Goal: Task Accomplishment & Management: Use online tool/utility

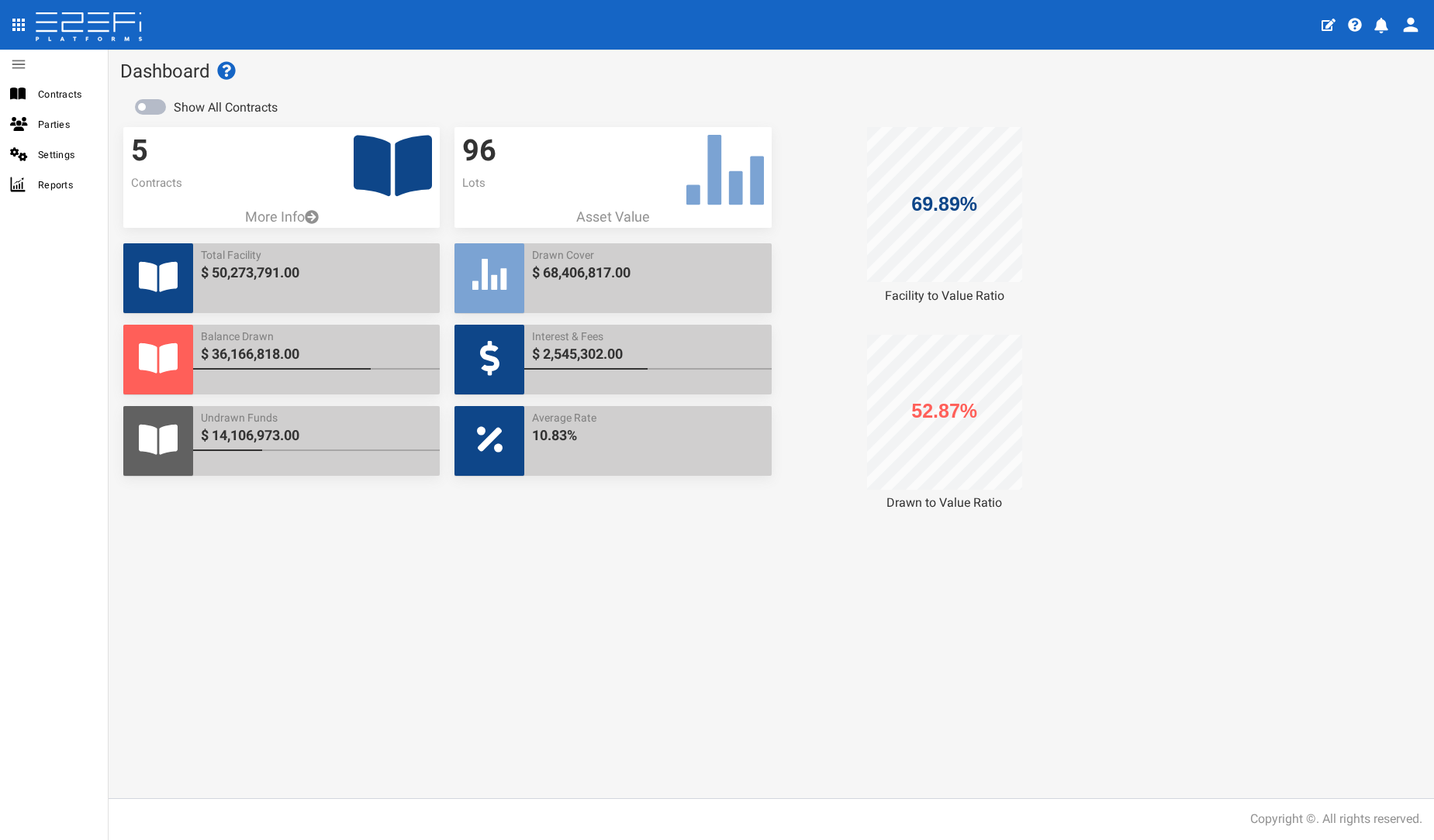
click at [367, 176] on icon at bounding box center [392, 166] width 78 height 62
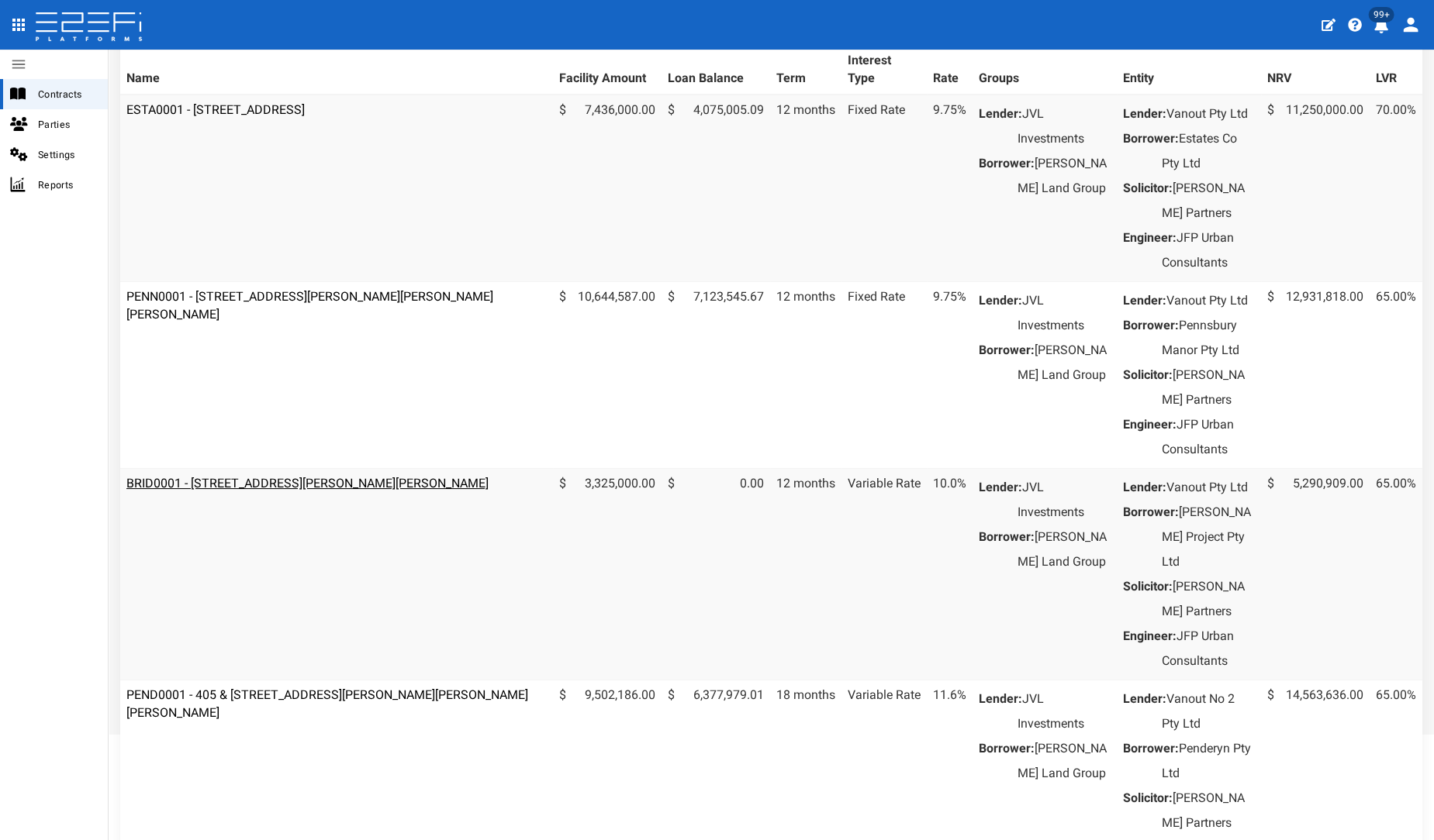
scroll to position [344, 0]
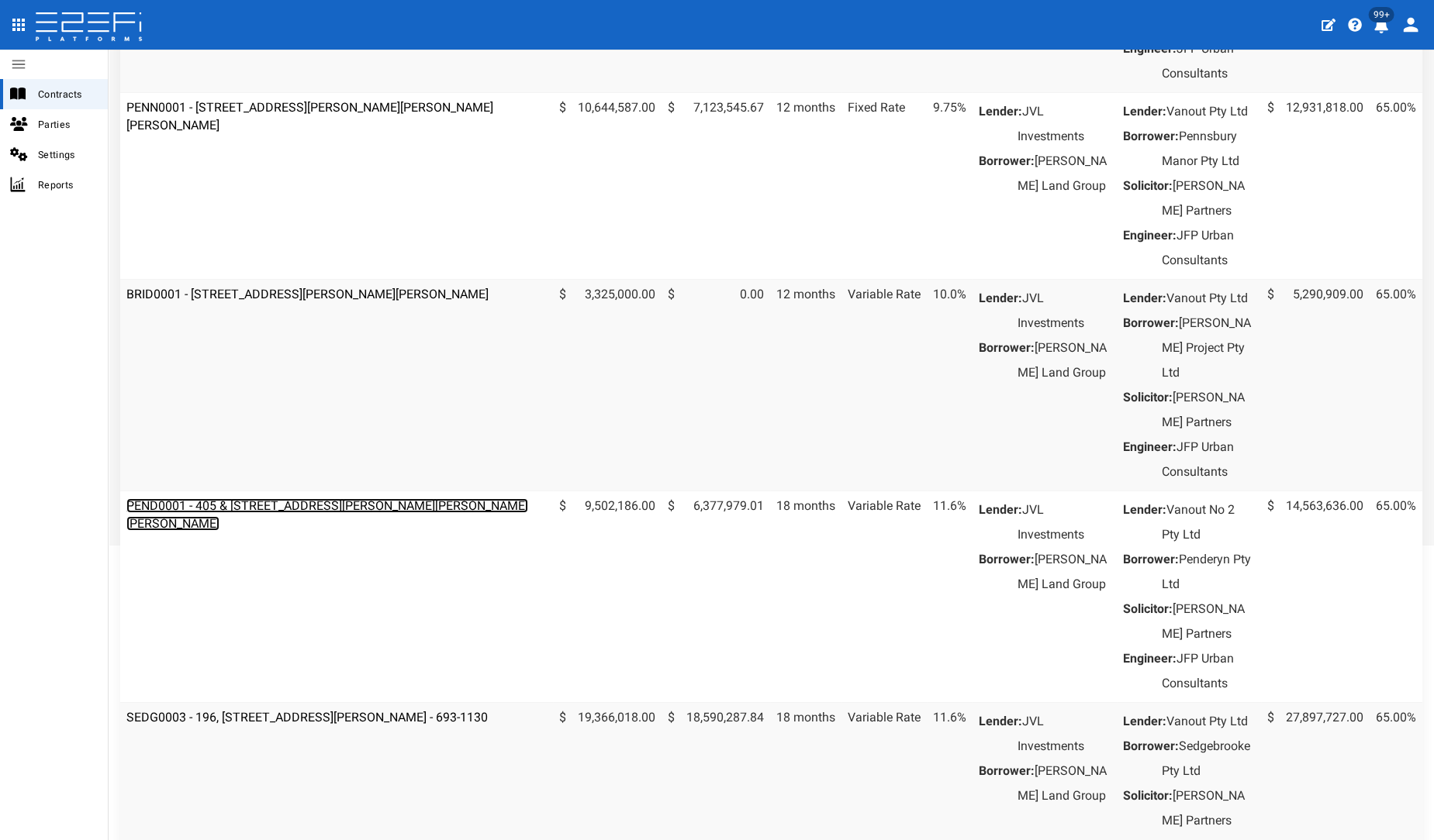
click at [259, 531] on link "PEND0001 - 405 & [STREET_ADDRESS][PERSON_NAME][PERSON_NAME][PERSON_NAME]" at bounding box center [327, 514] width 401 height 32
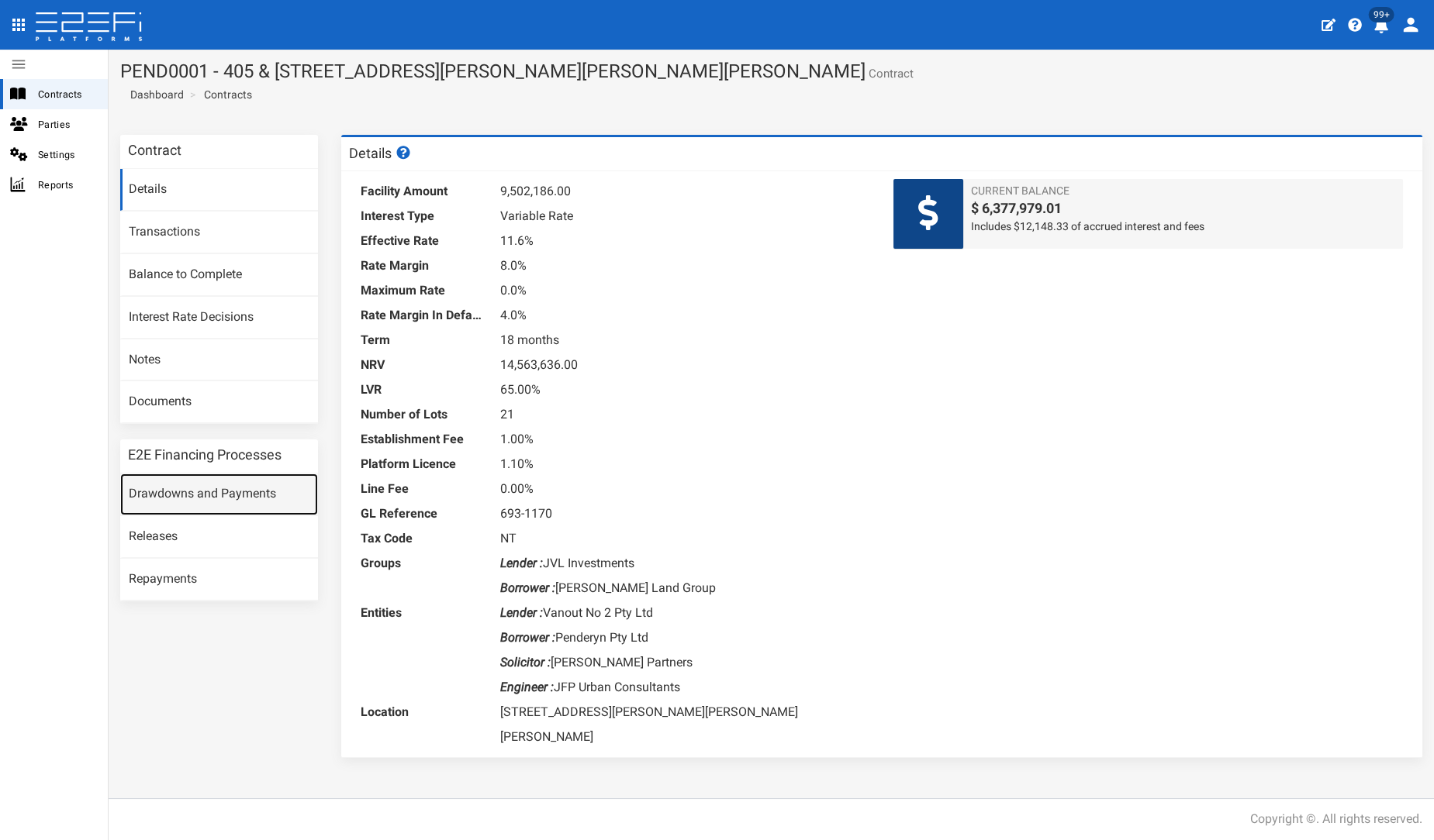
drag, startPoint x: 174, startPoint y: 488, endPoint x: 259, endPoint y: 835, distance: 357.3
click at [175, 488] on link "Drawdowns and Payments" at bounding box center [219, 494] width 198 height 41
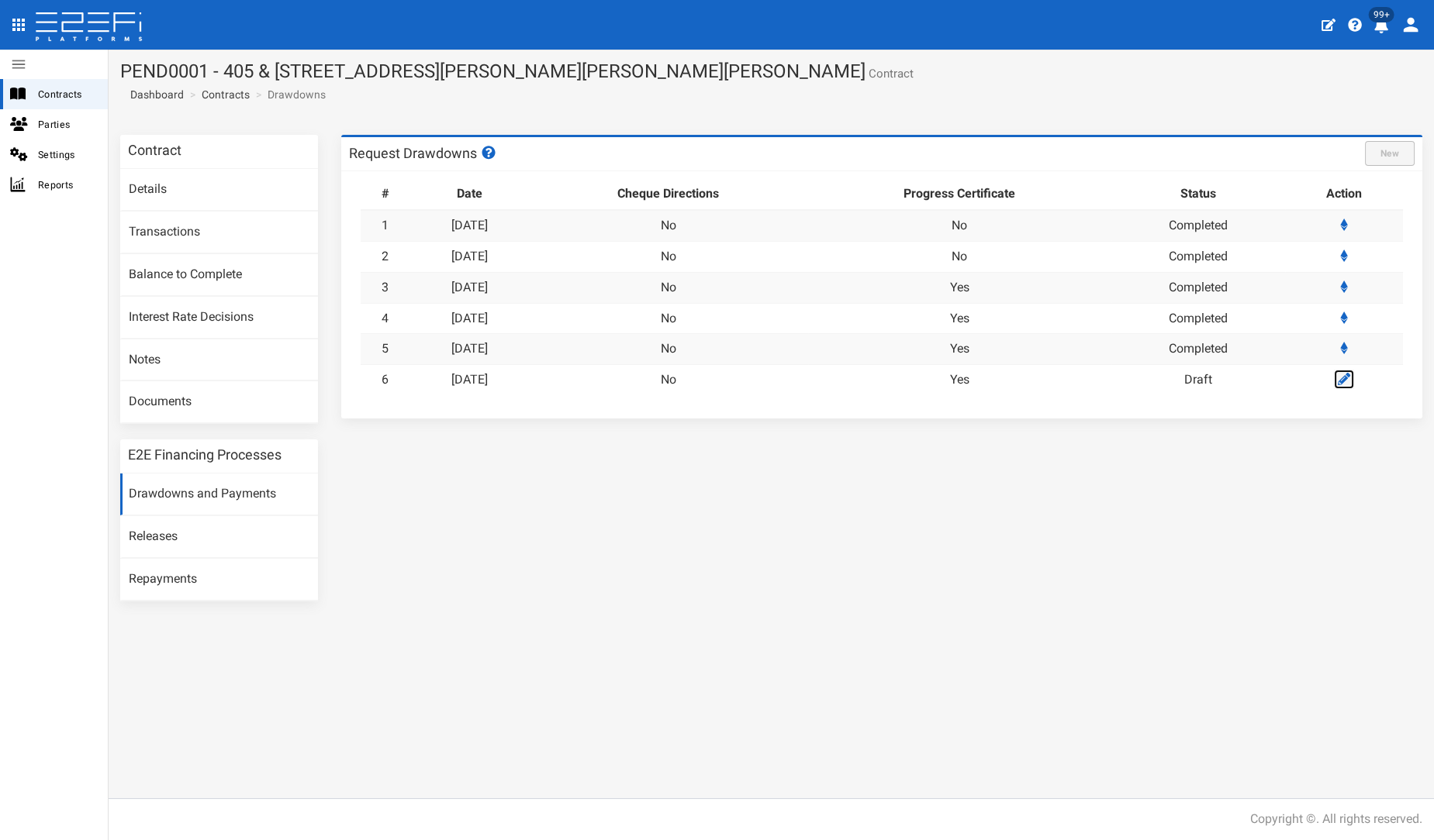
click at [1342, 376] on icon at bounding box center [1343, 378] width 12 height 12
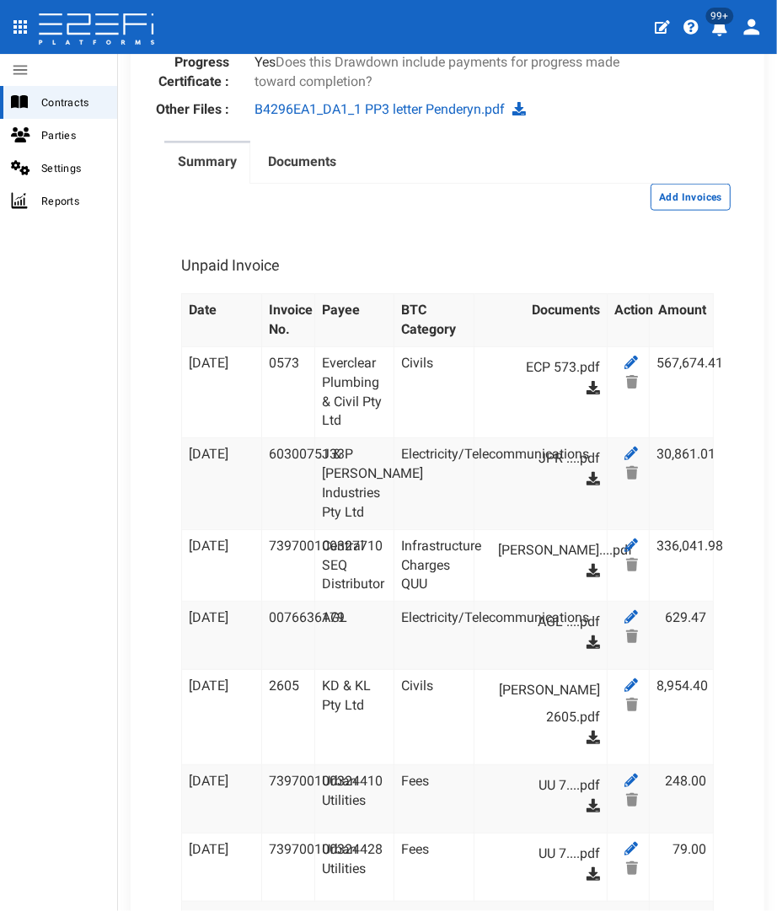
scroll to position [1054, 0]
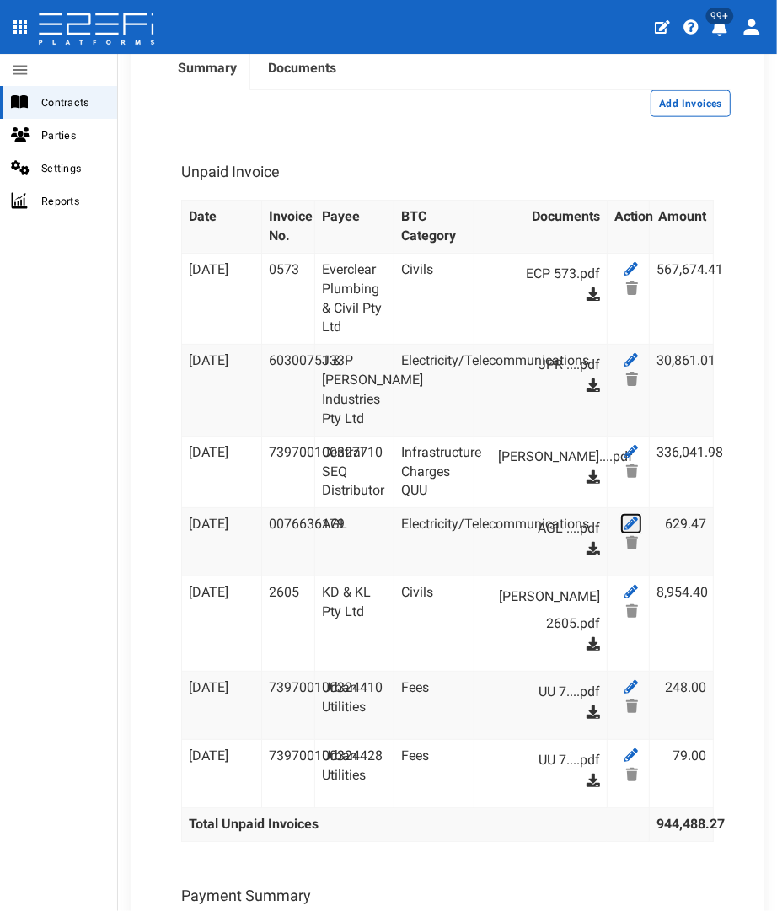
click at [624, 517] on icon at bounding box center [630, 522] width 13 height 13
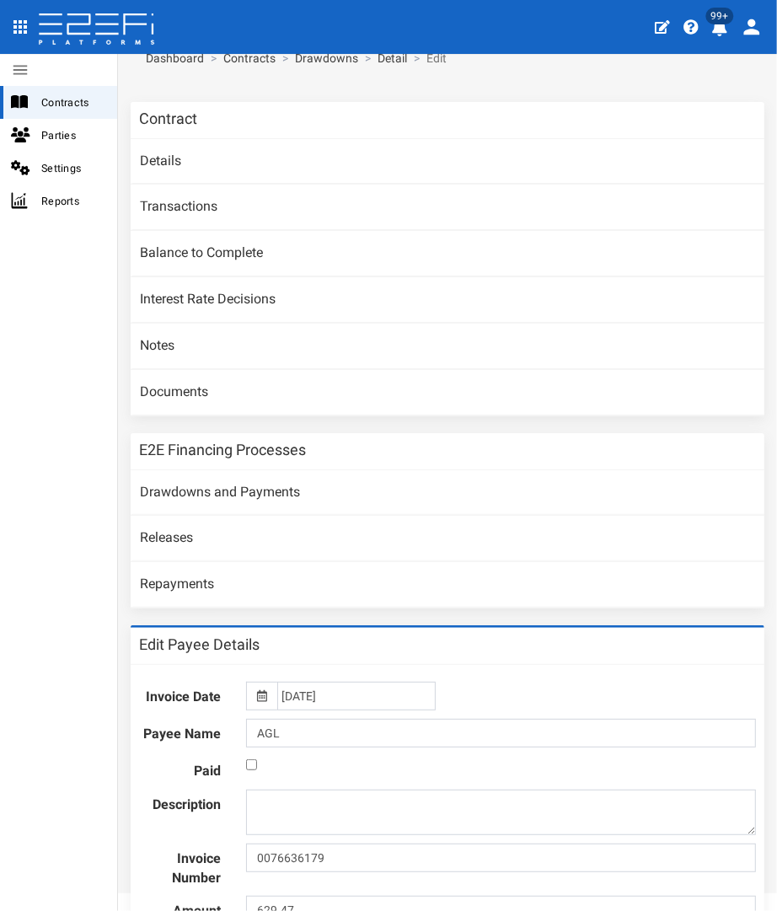
scroll to position [281, 0]
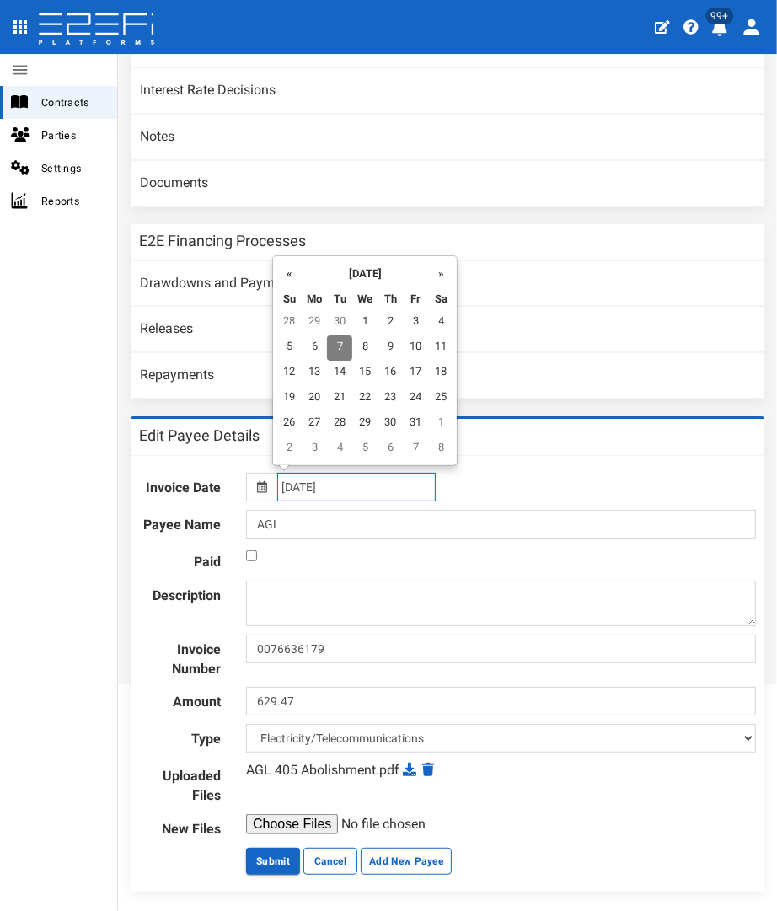
click at [355, 484] on input "[DATE]" at bounding box center [356, 487] width 158 height 29
click at [272, 261] on div "« October 2025 » Su Mo Tu We Th Fr Sa 28 29 30 1 2 3 4 5 6 7 8 9 10 11 12 13 14…" at bounding box center [364, 360] width 185 height 211
click at [283, 263] on th "«" at bounding box center [291, 272] width 25 height 25
click at [313, 345] on td "4" at bounding box center [316, 347] width 25 height 25
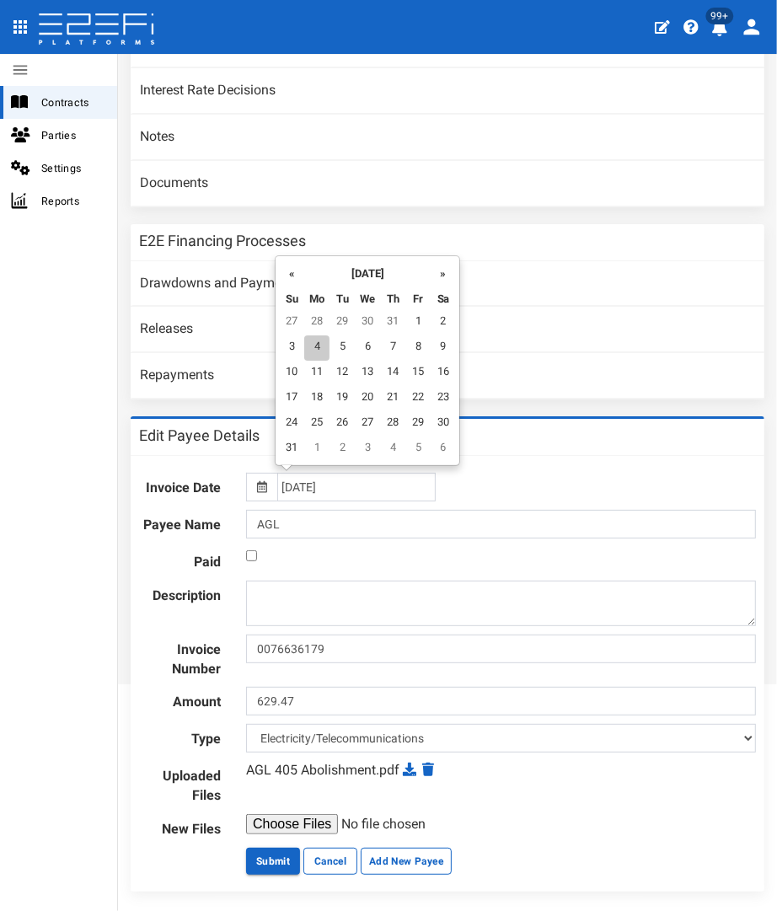
type input "[DATE]"
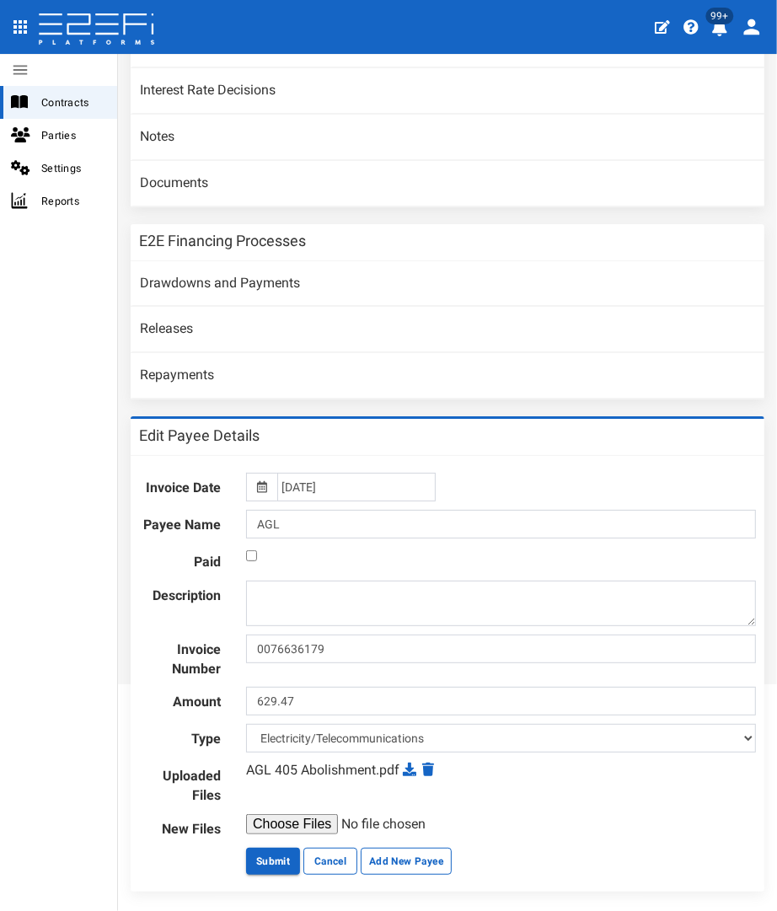
click at [252, 557] on div at bounding box center [500, 557] width 535 height 20
click at [253, 550] on input "checkbox" at bounding box center [251, 555] width 11 height 11
checkbox input "true"
click at [269, 861] on button "Submit" at bounding box center [273, 861] width 54 height 27
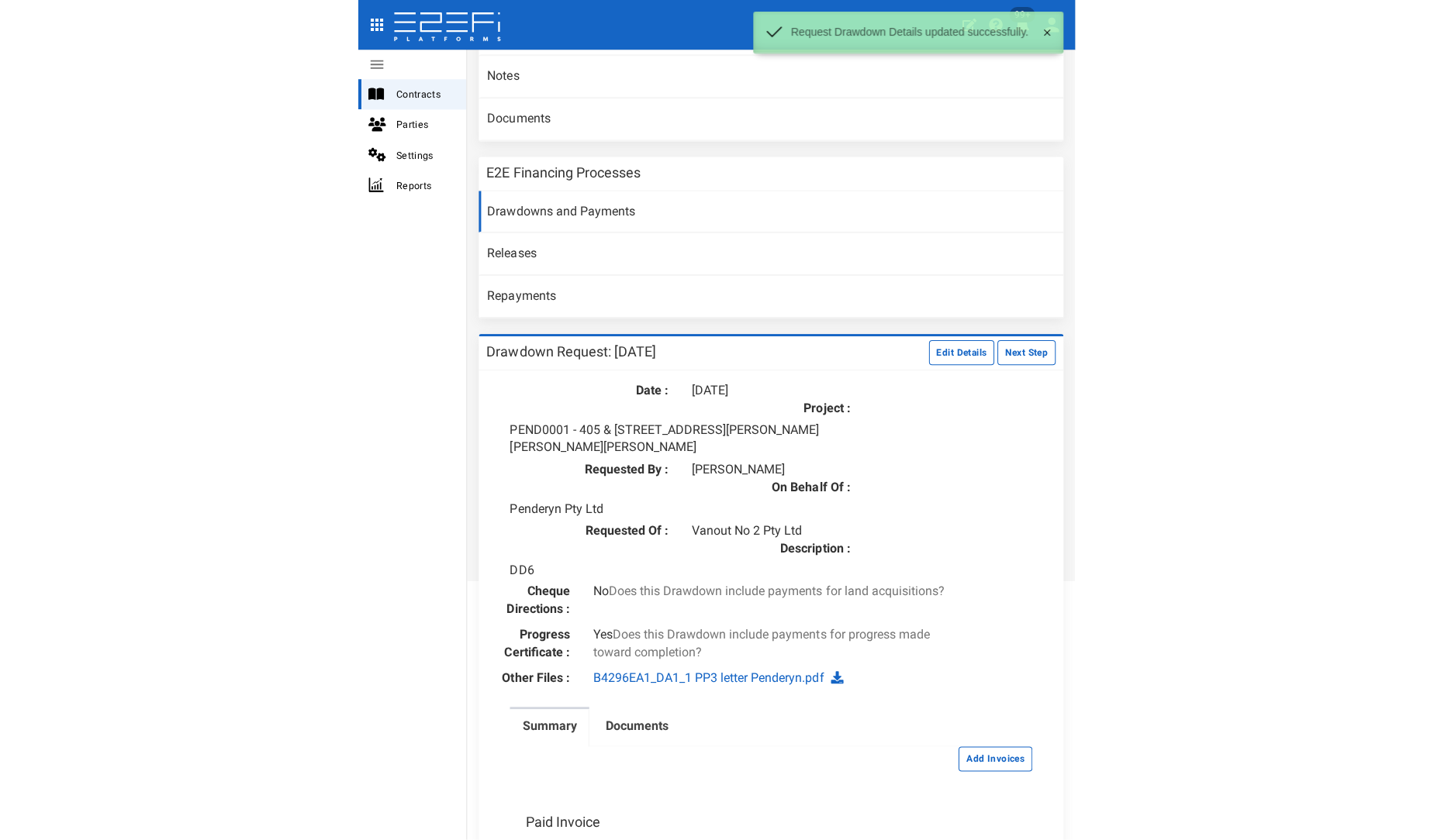
scroll to position [344, 0]
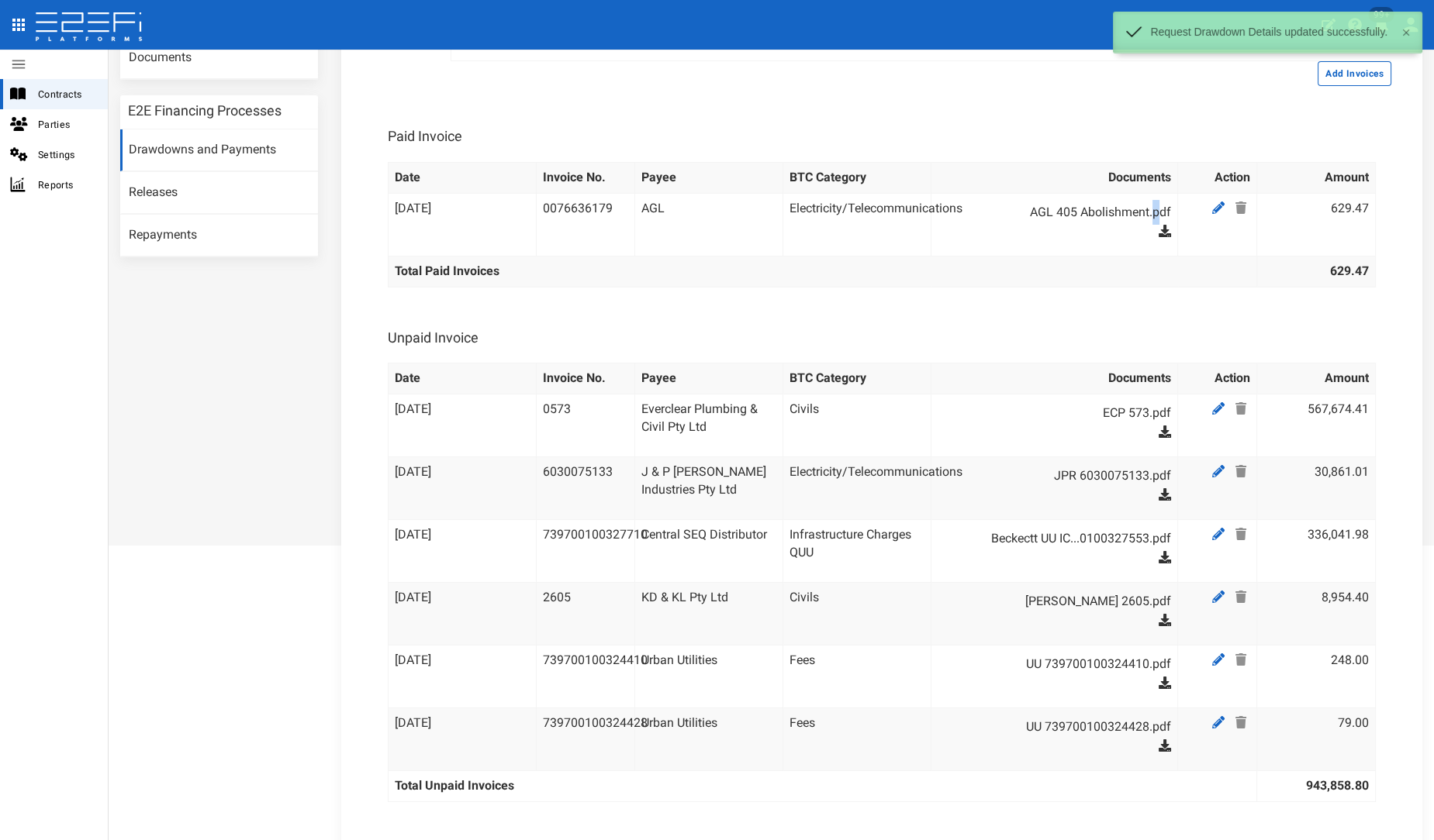
click at [714, 224] on dd "AGL 405 Abolishment.pdf" at bounding box center [1061, 224] width 218 height 50
click at [714, 229] on icon at bounding box center [1164, 230] width 12 height 12
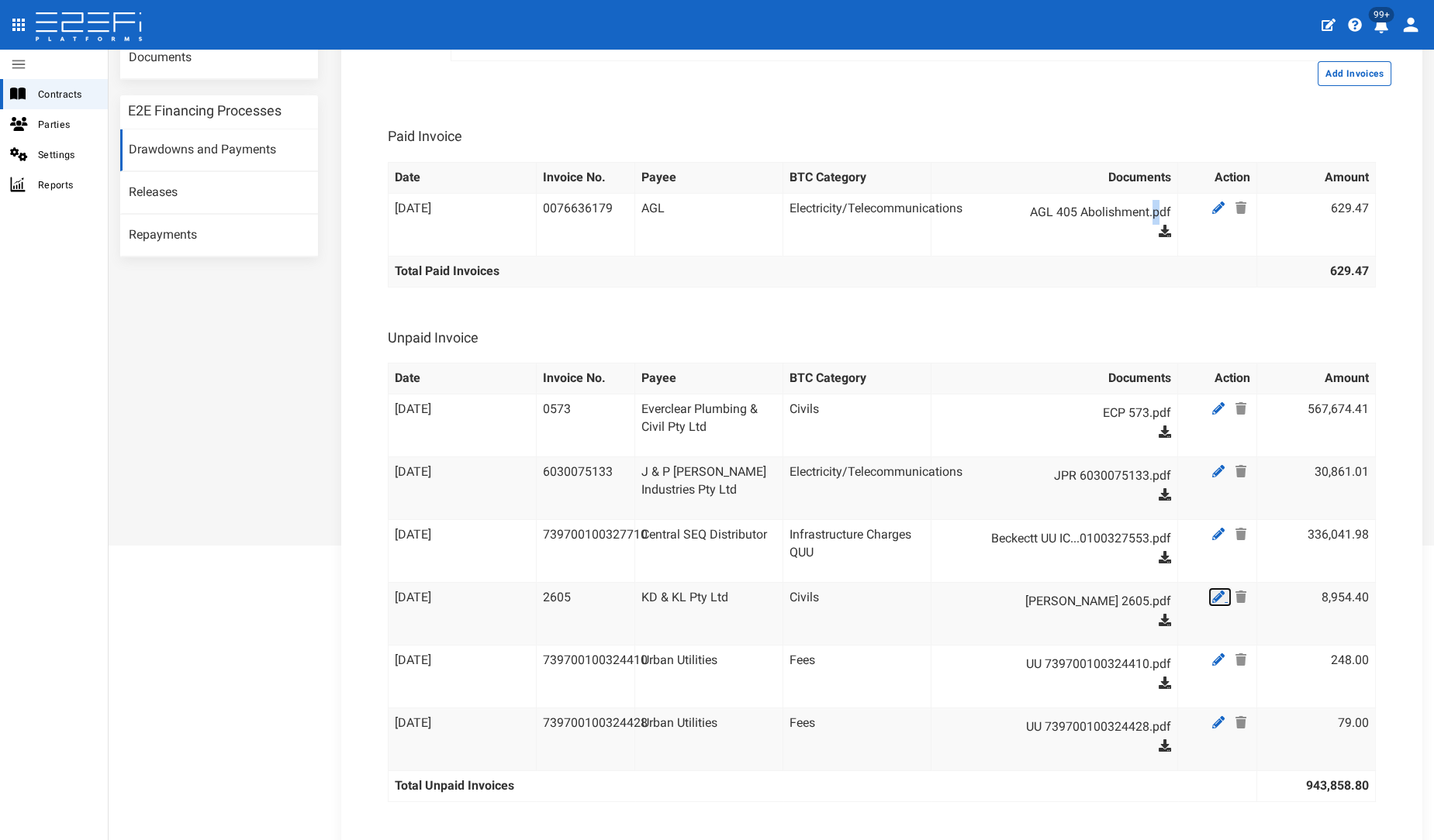
click at [714, 601] on link at bounding box center [1220, 597] width 23 height 19
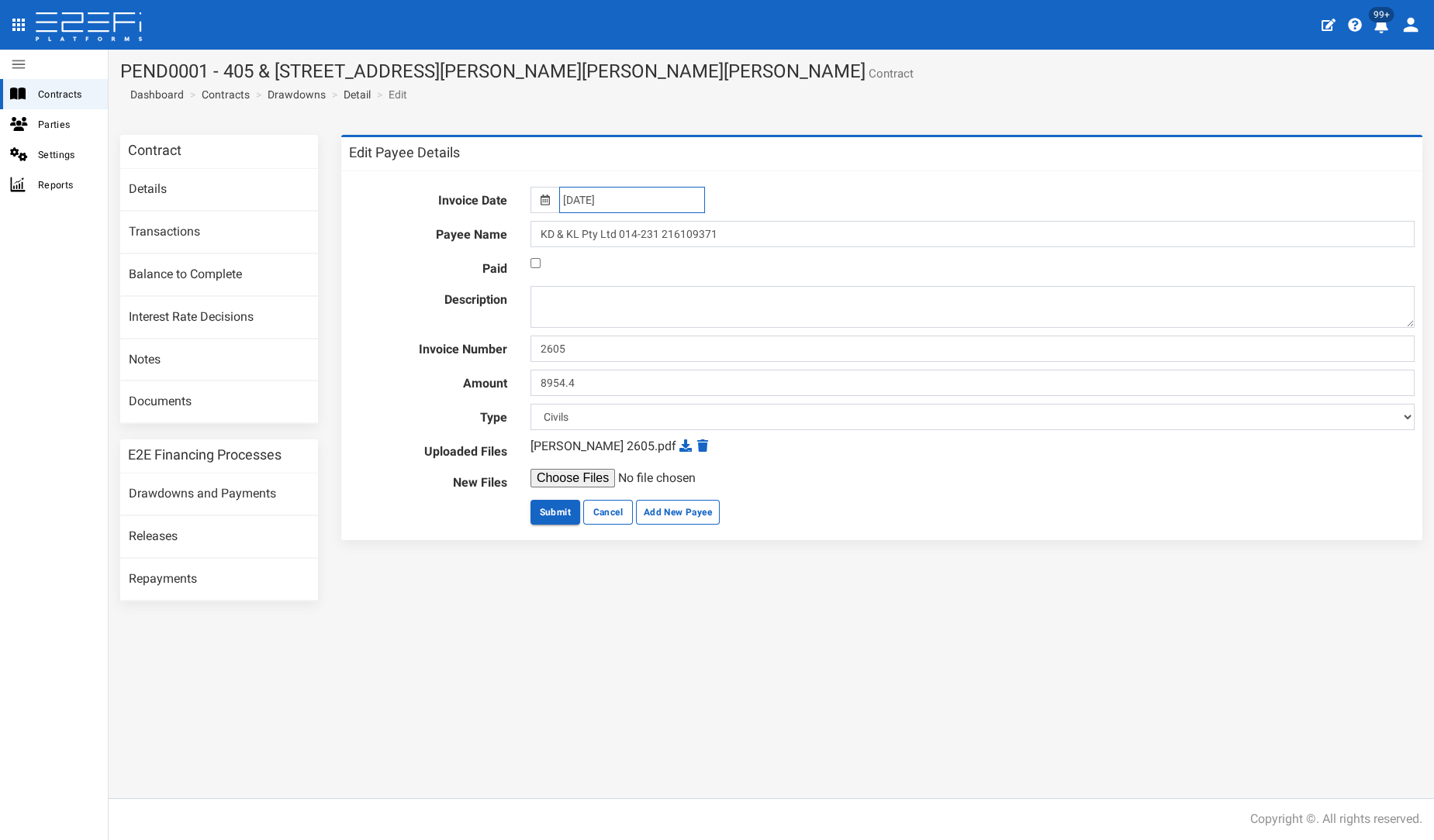
click at [590, 202] on input "[DATE]" at bounding box center [631, 200] width 145 height 27
click at [572, 229] on th "«" at bounding box center [570, 230] width 23 height 23
click at [688, 346] on td "26" at bounding box center [690, 346] width 23 height 23
type input "[DATE]"
click at [535, 271] on div at bounding box center [973, 264] width 908 height 18
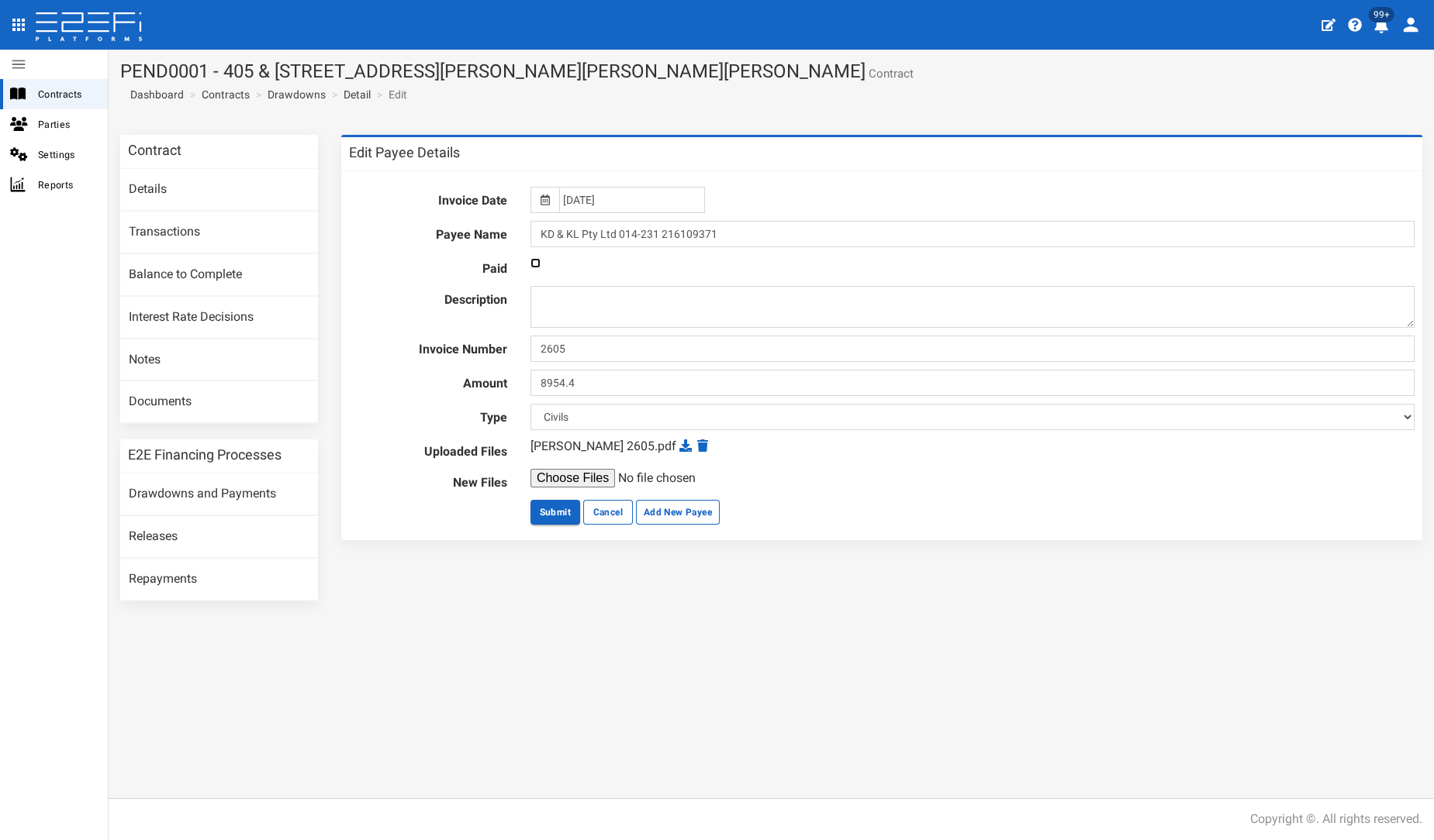
drag, startPoint x: 536, startPoint y: 262, endPoint x: 554, endPoint y: 378, distance: 117.4
click at [538, 262] on input "checkbox" at bounding box center [535, 263] width 10 height 10
checkbox input "true"
click at [573, 514] on button "Submit" at bounding box center [555, 512] width 50 height 25
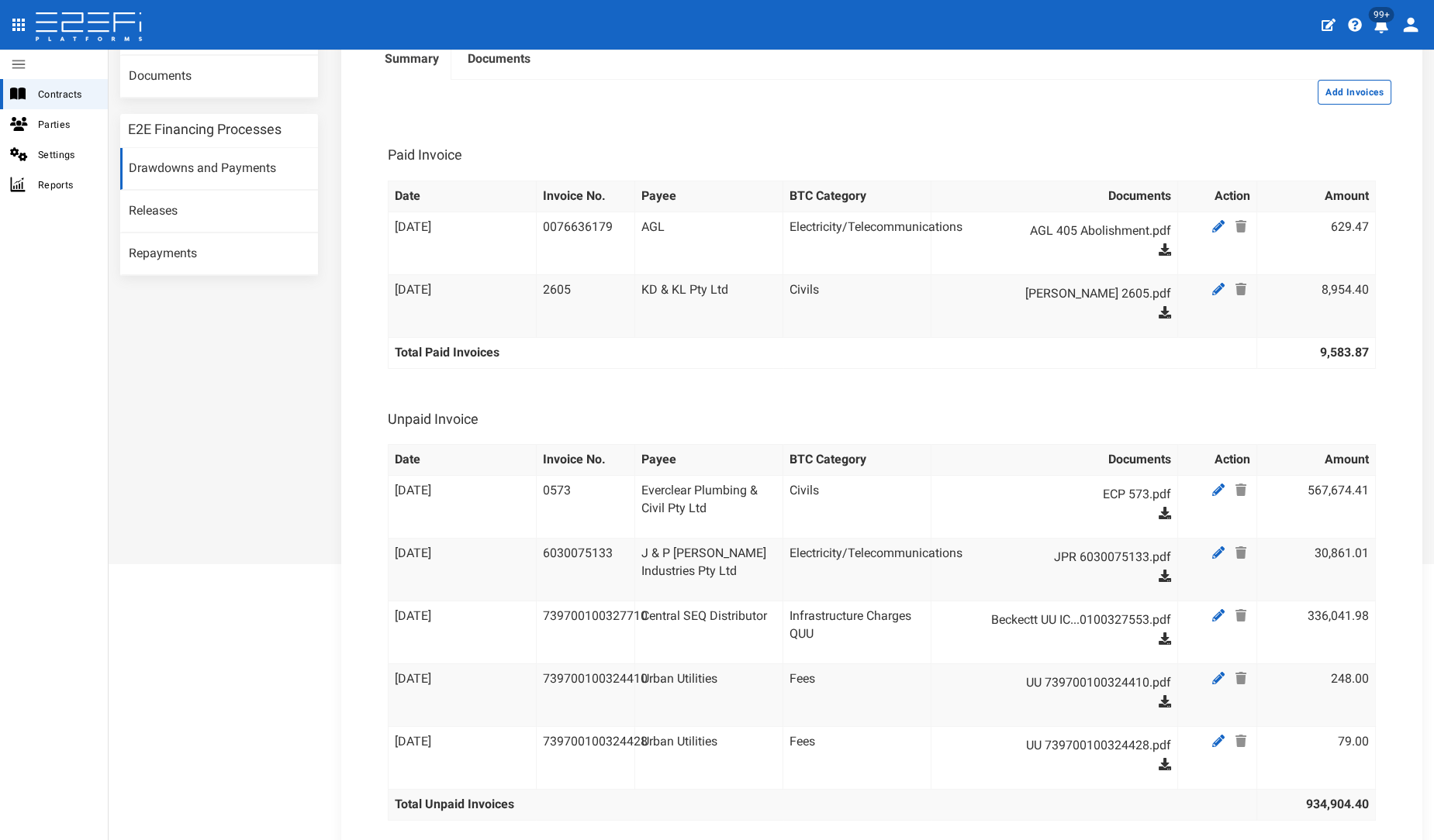
scroll to position [431, 0]
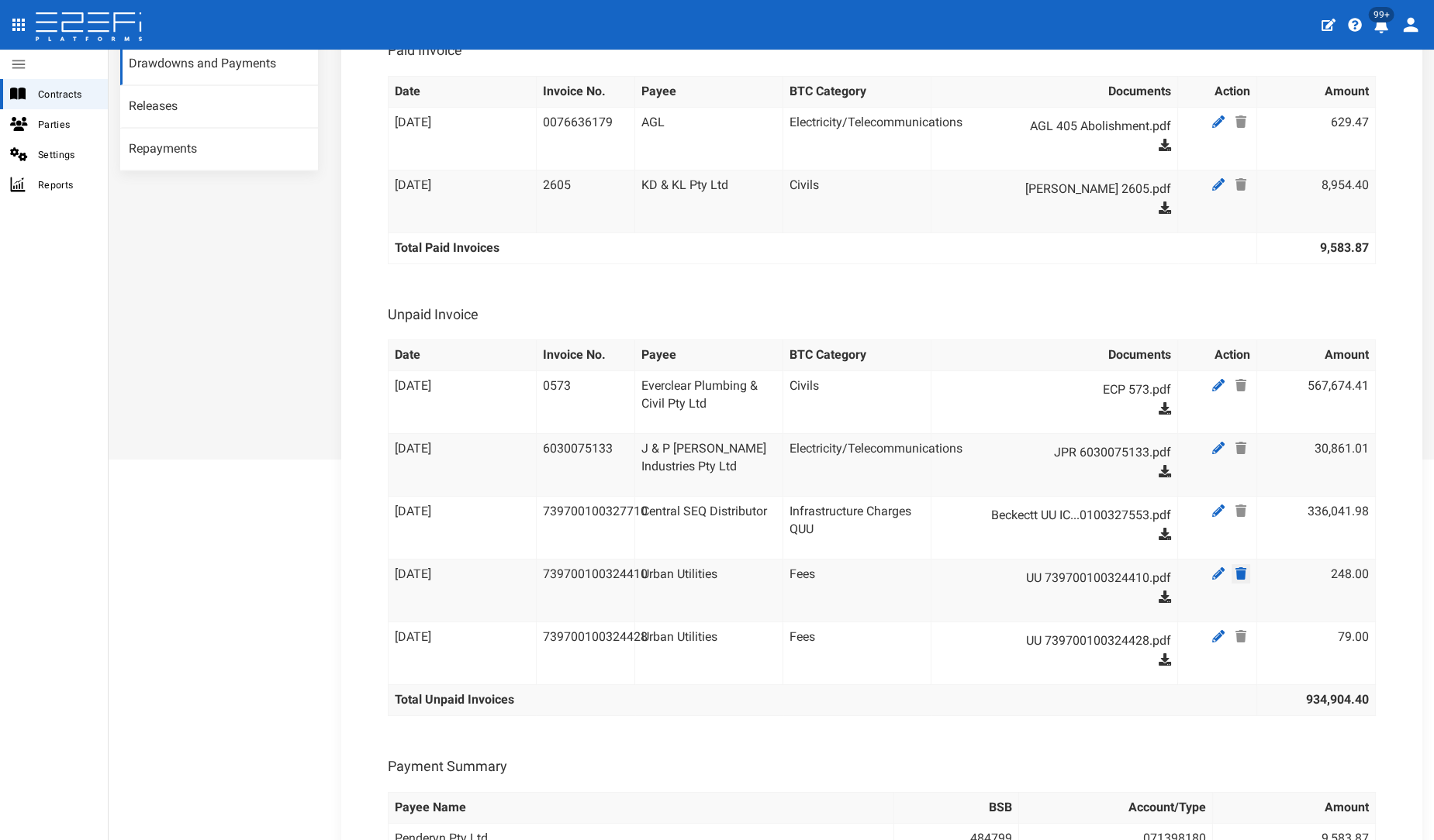
click at [1235, 574] on icon at bounding box center [1241, 573] width 11 height 12
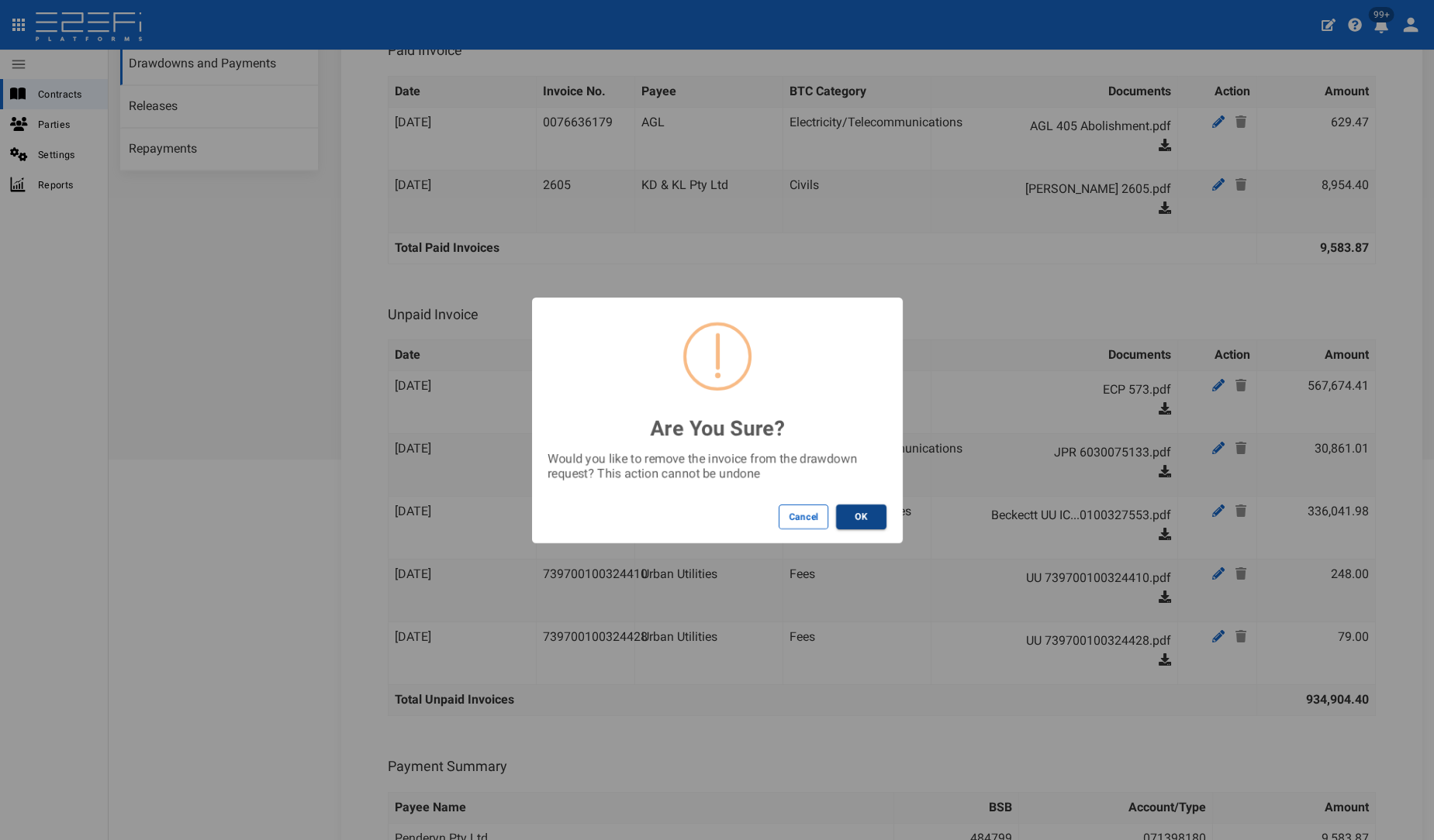
click at [882, 512] on button "OK" at bounding box center [861, 516] width 51 height 25
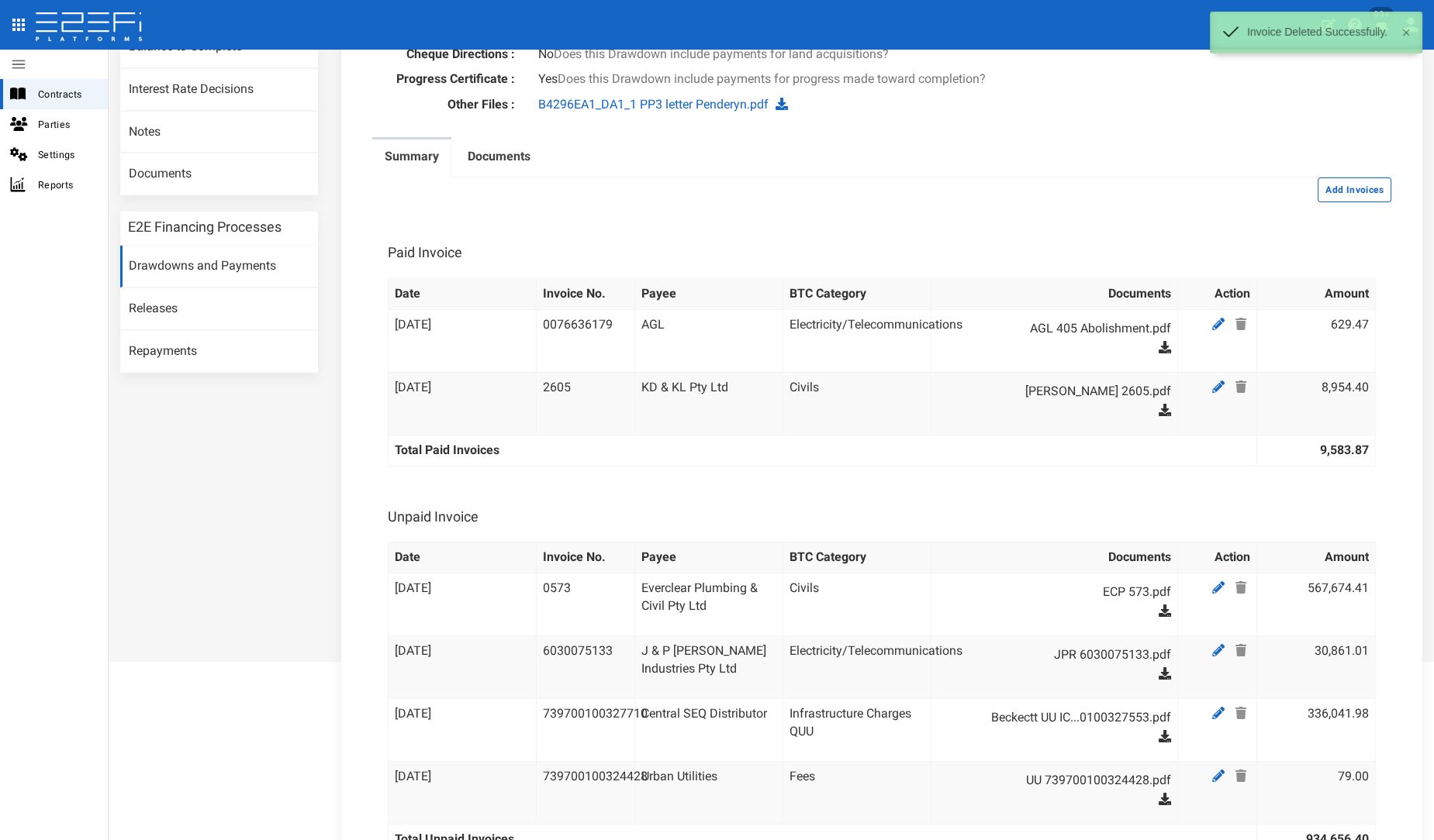
scroll to position [259, 0]
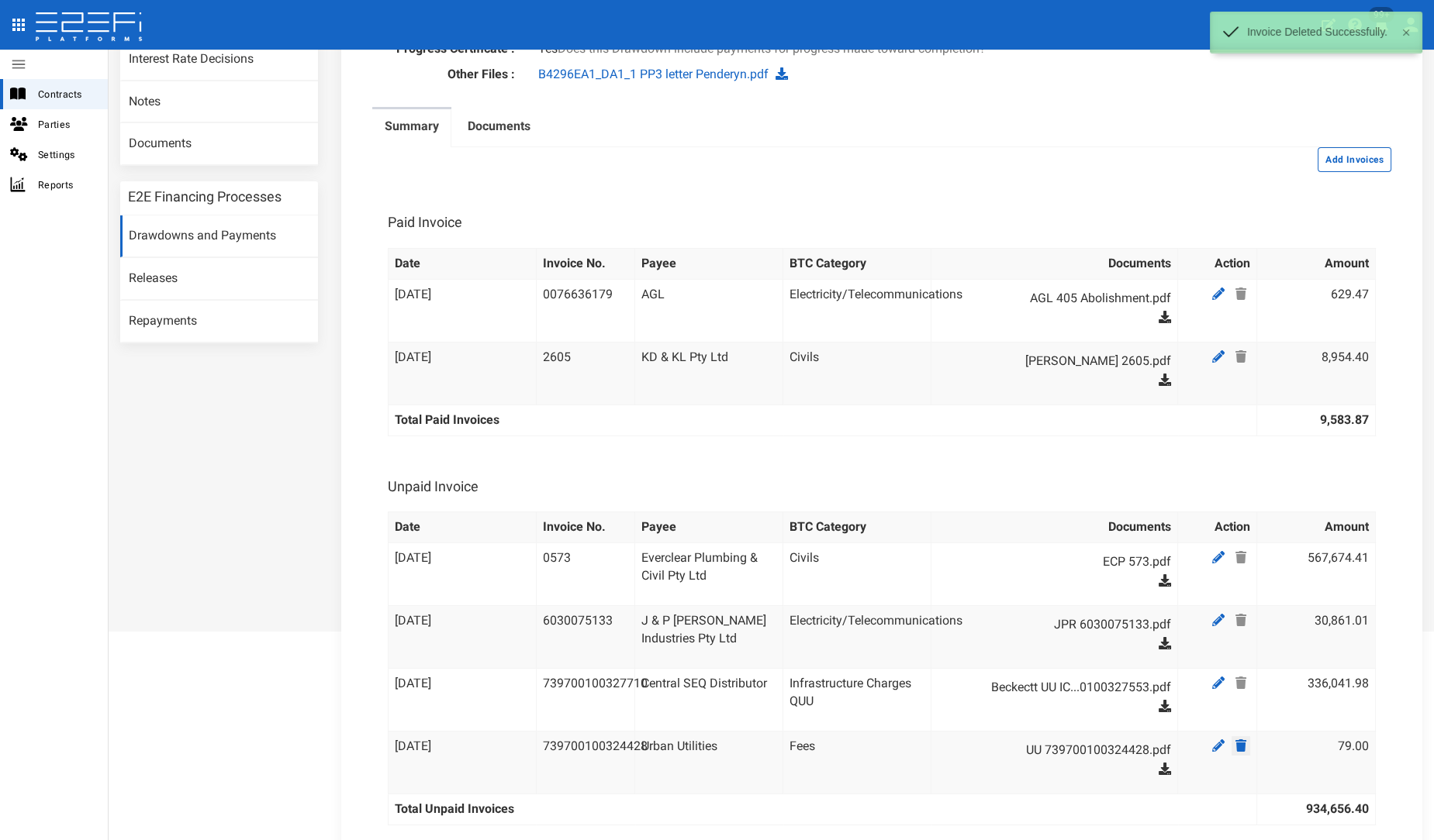
click at [1235, 745] on icon at bounding box center [1241, 745] width 11 height 12
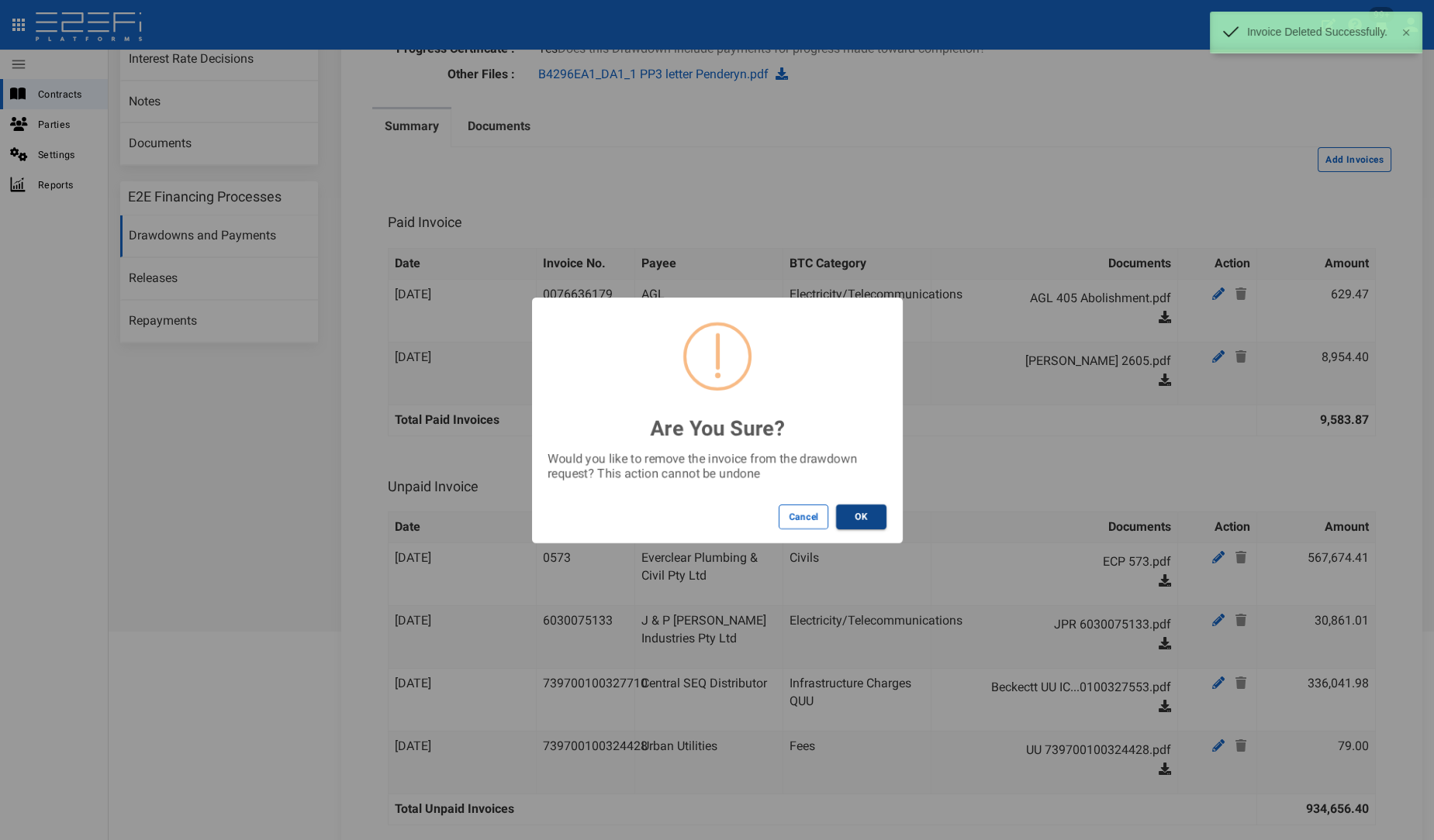
click at [850, 516] on button "OK" at bounding box center [861, 516] width 51 height 25
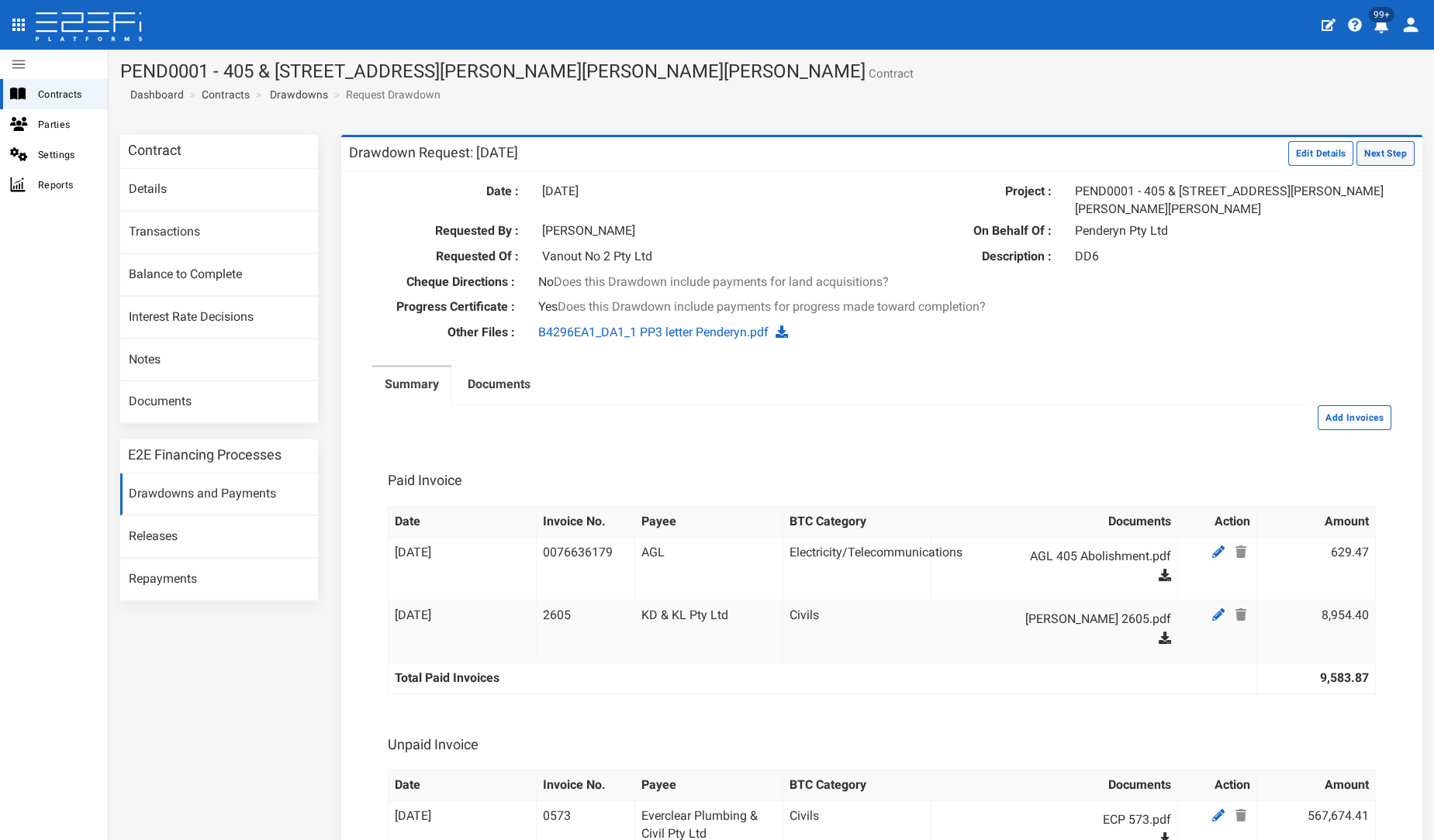
click at [1365, 145] on button "Next Step" at bounding box center [1385, 153] width 58 height 25
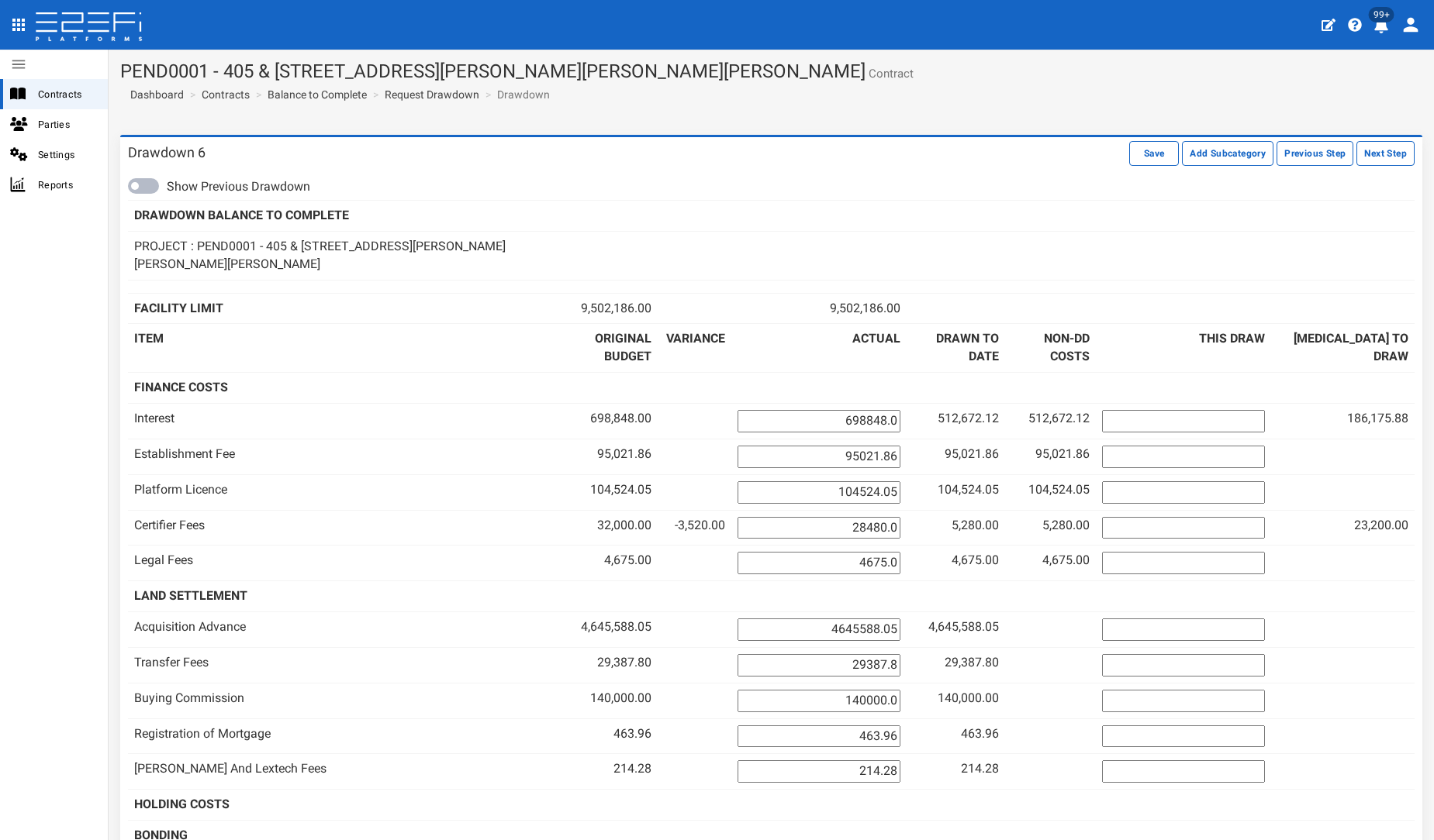
click at [1362, 158] on button "Next Step" at bounding box center [1385, 153] width 58 height 25
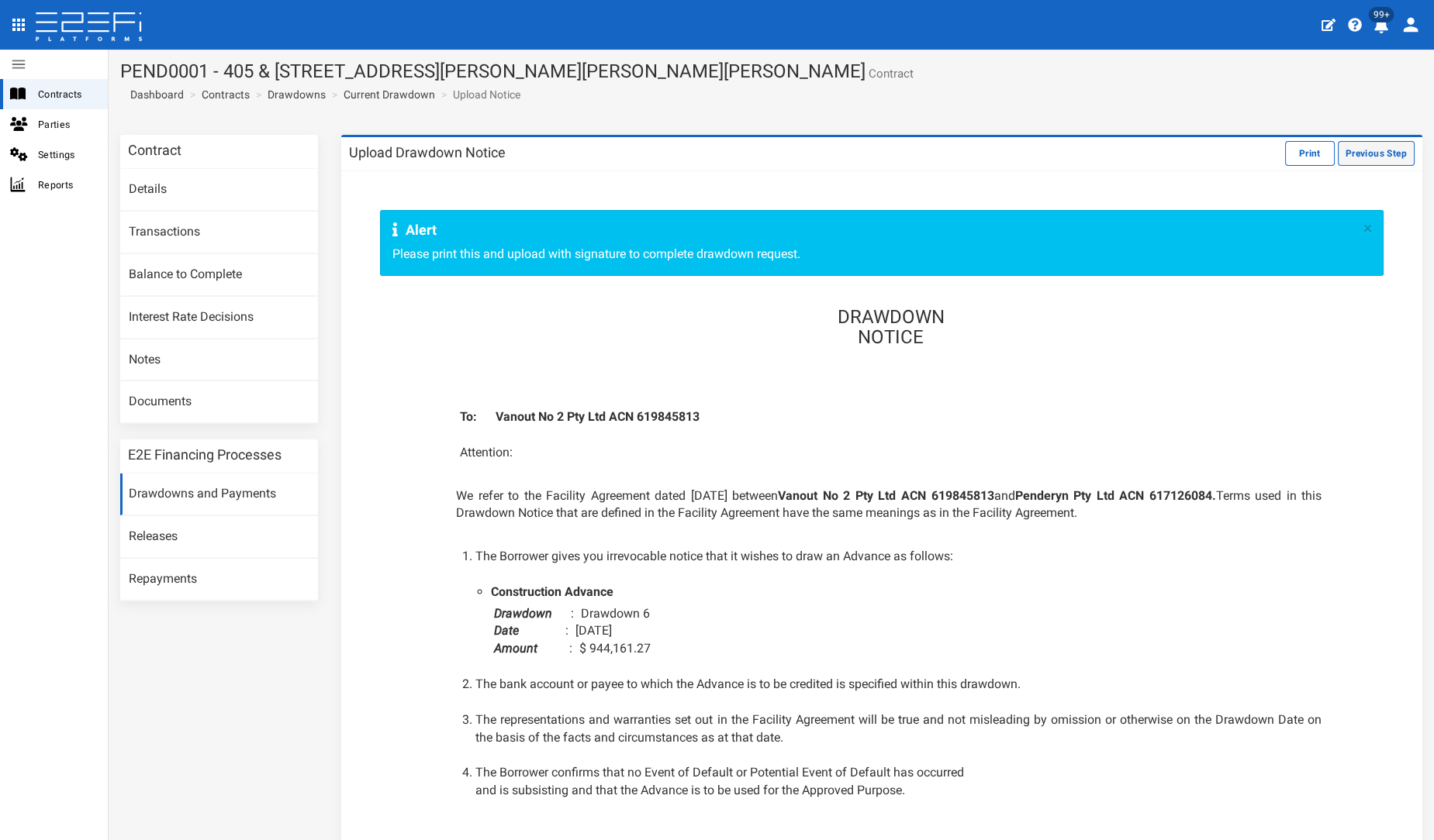
click at [1362, 151] on button "Previous Step" at bounding box center [1375, 153] width 76 height 25
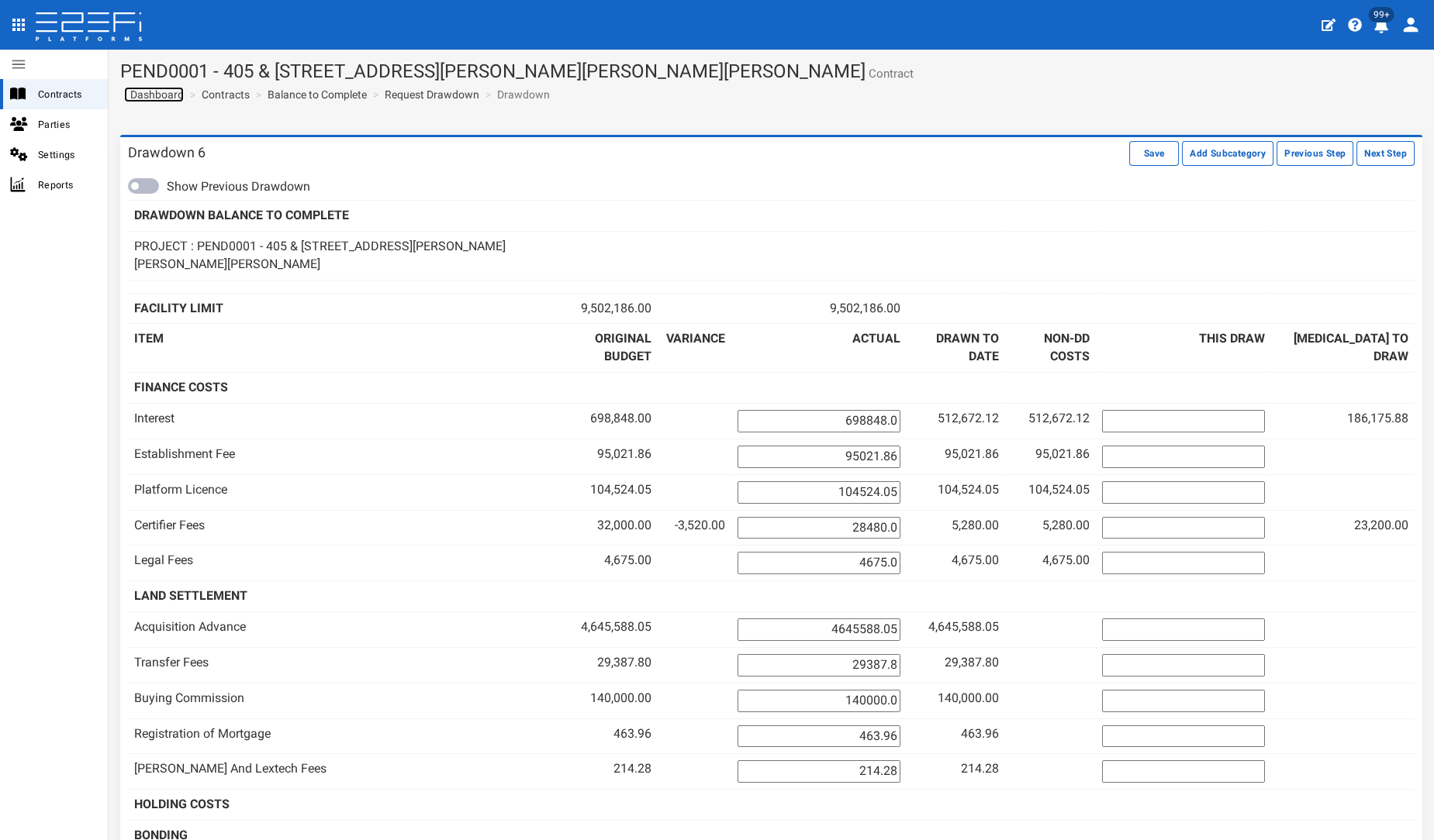
click at [156, 88] on span "Dashboard" at bounding box center [154, 94] width 60 height 12
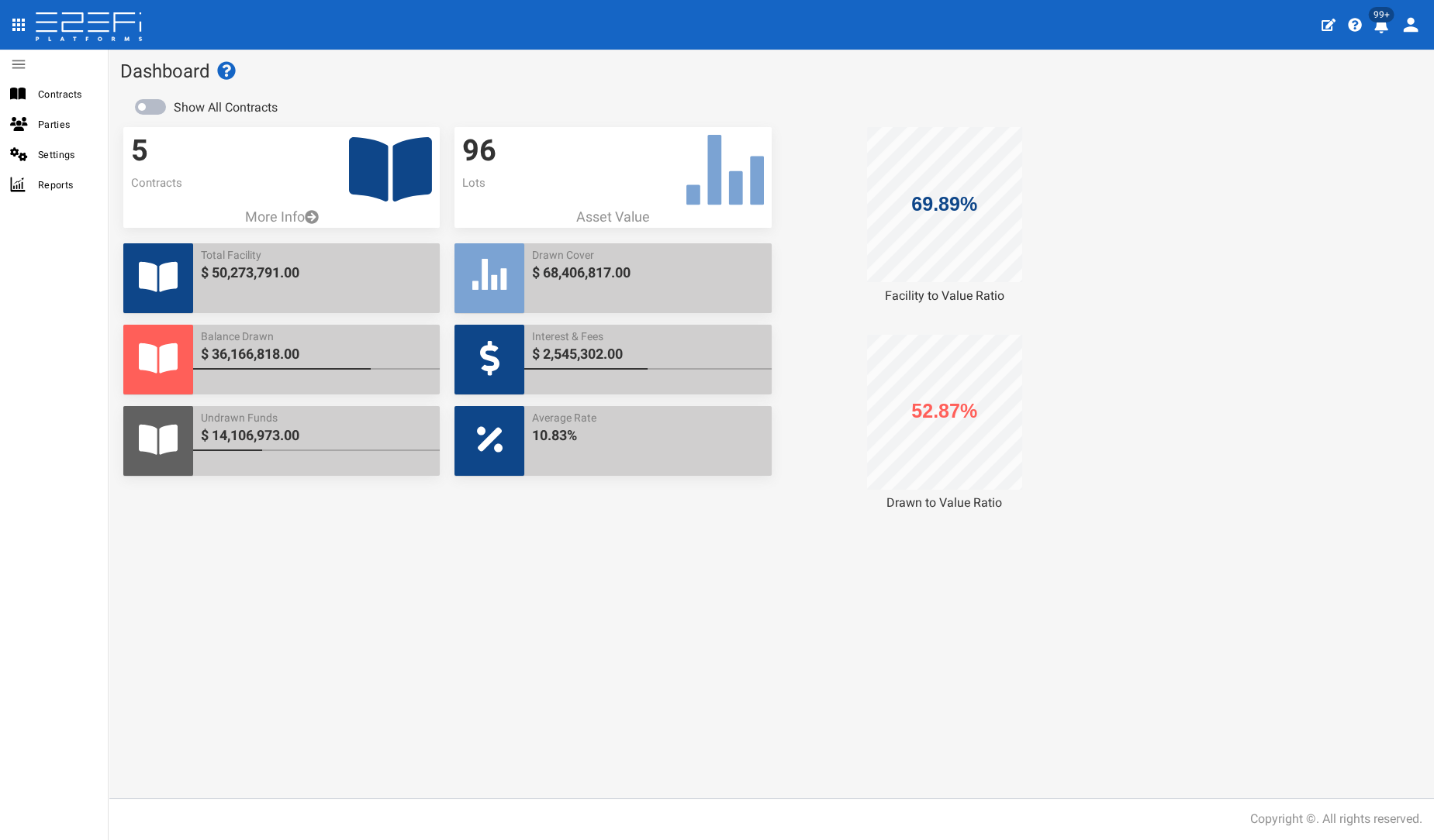
click at [387, 158] on icon at bounding box center [390, 169] width 83 height 64
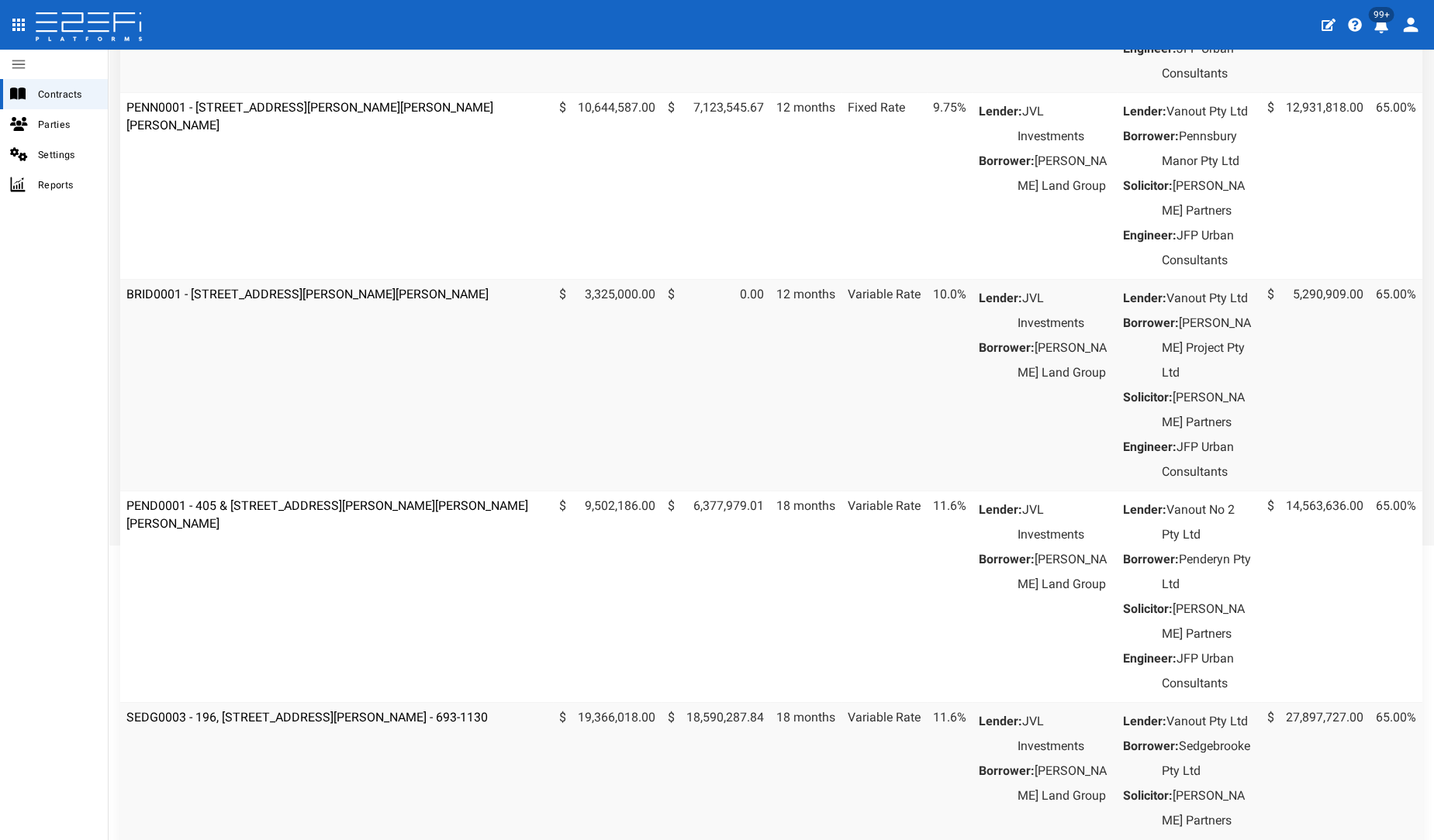
scroll to position [431, 0]
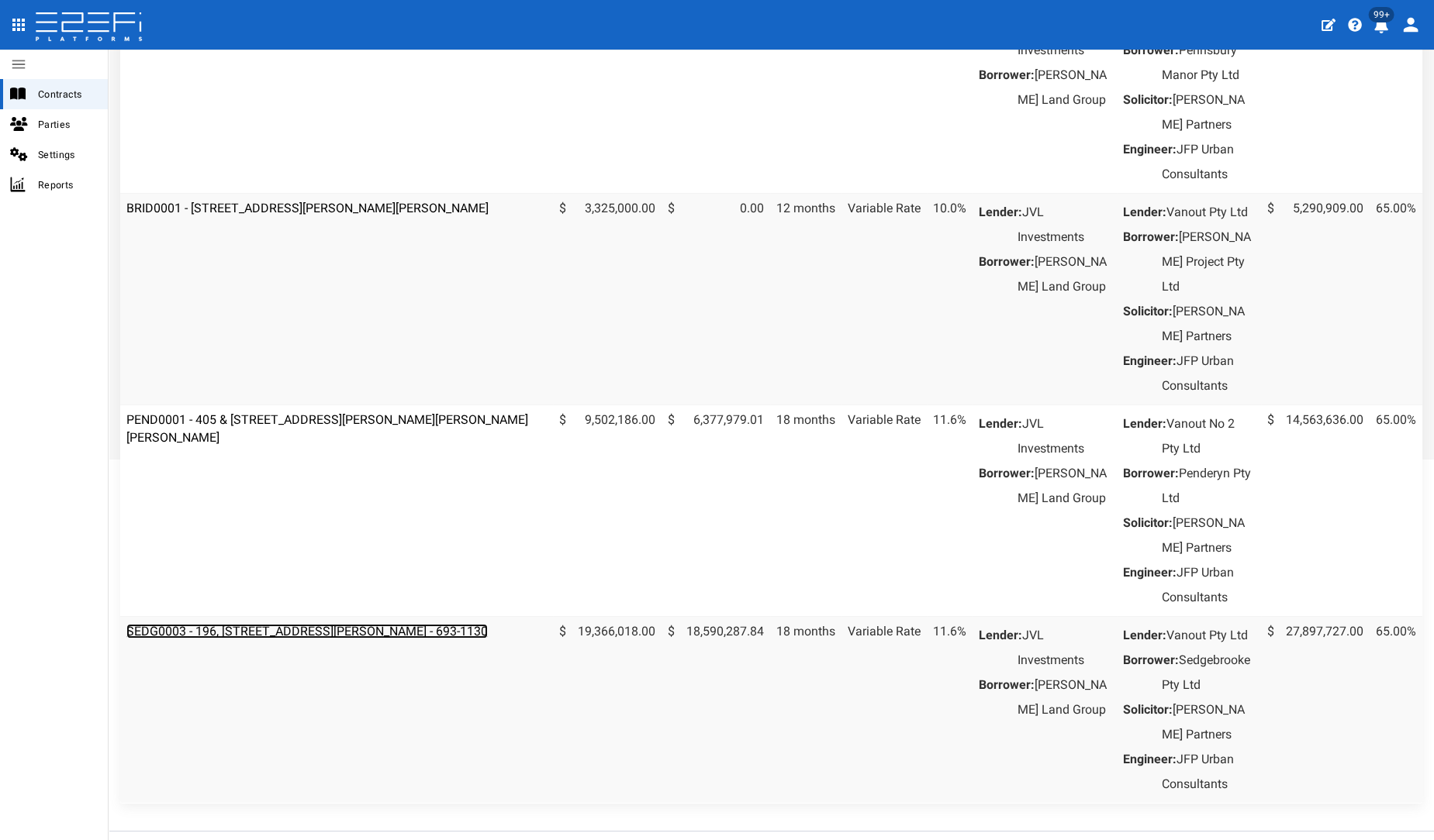
click at [339, 639] on link "SEDG0003 - 196, 206 & 208 Fleming Road, Hemmant - 693-1130" at bounding box center [306, 631] width 362 height 15
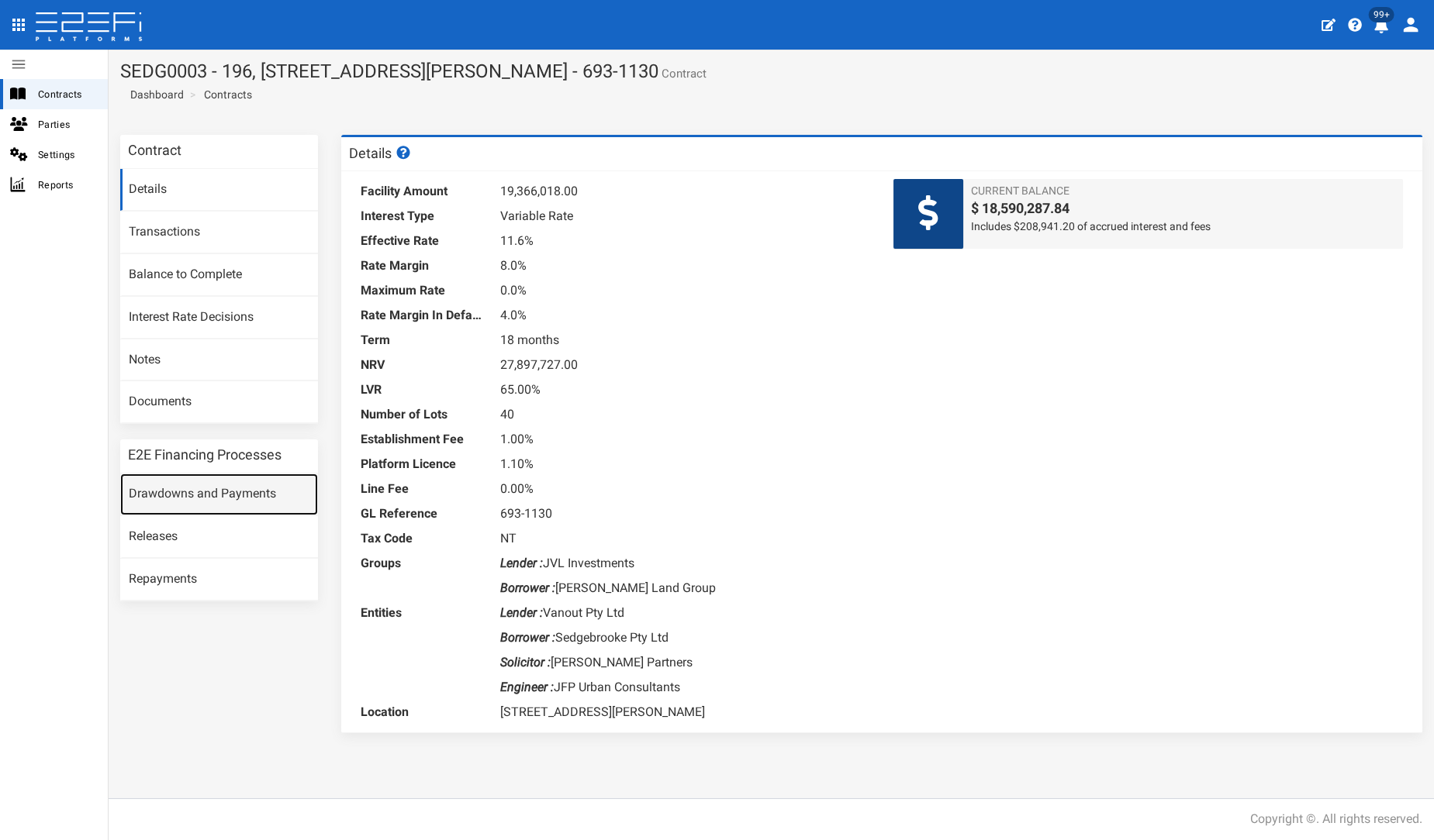
click at [242, 491] on link "Drawdowns and Payments" at bounding box center [219, 494] width 198 height 41
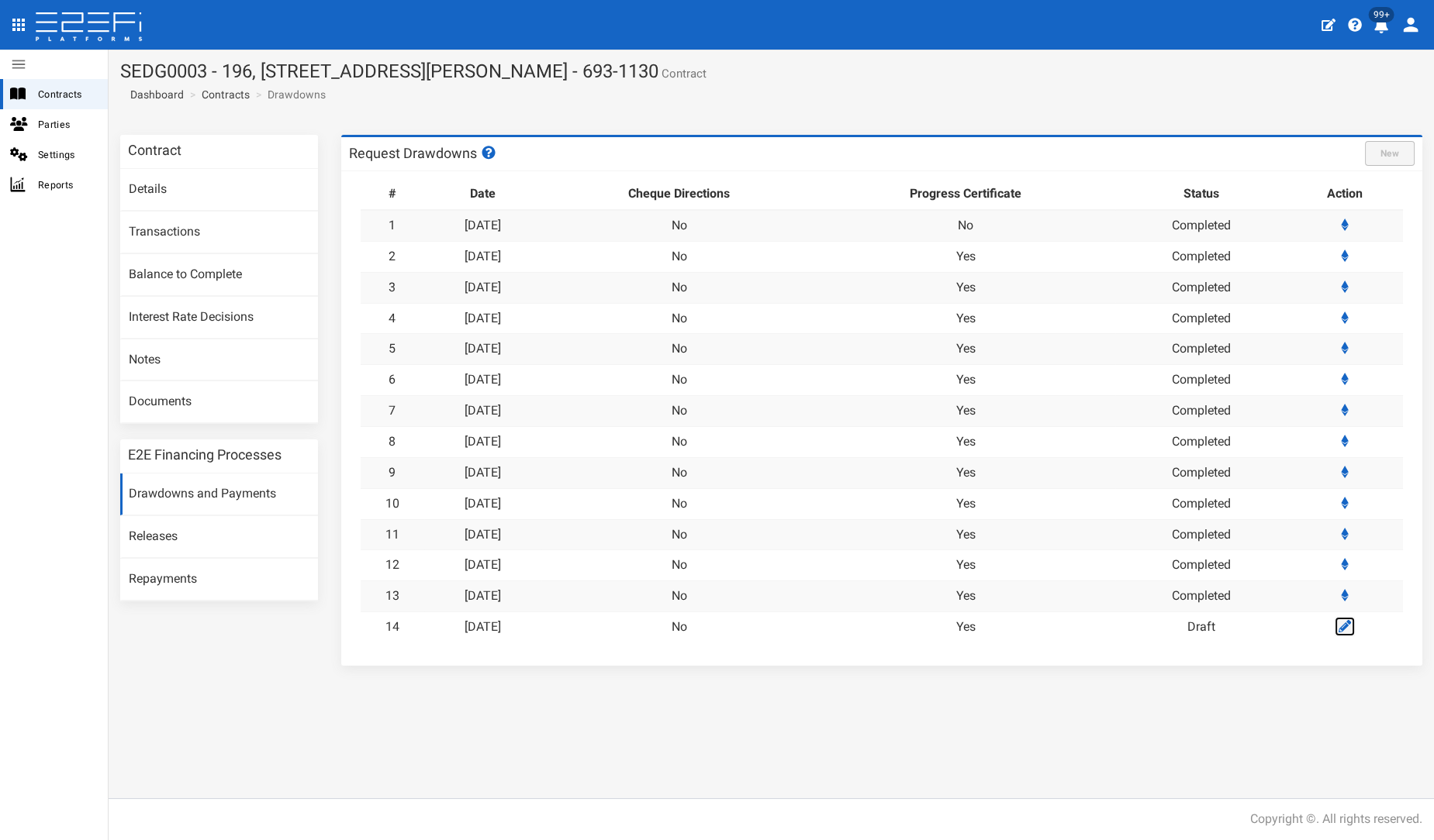
click at [1349, 623] on icon at bounding box center [1344, 626] width 12 height 12
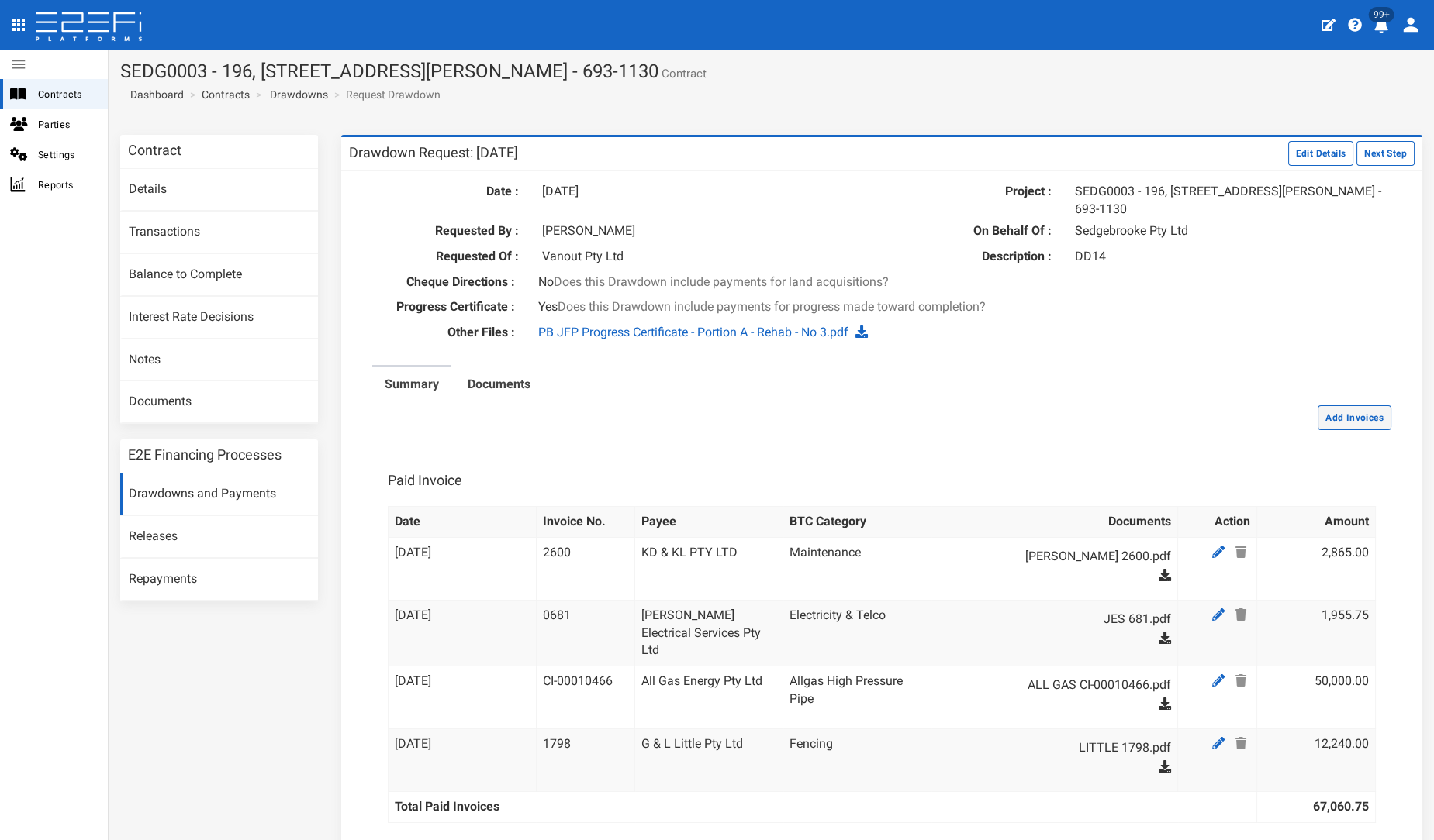
click at [1347, 412] on button "Add Invoices" at bounding box center [1354, 418] width 74 height 25
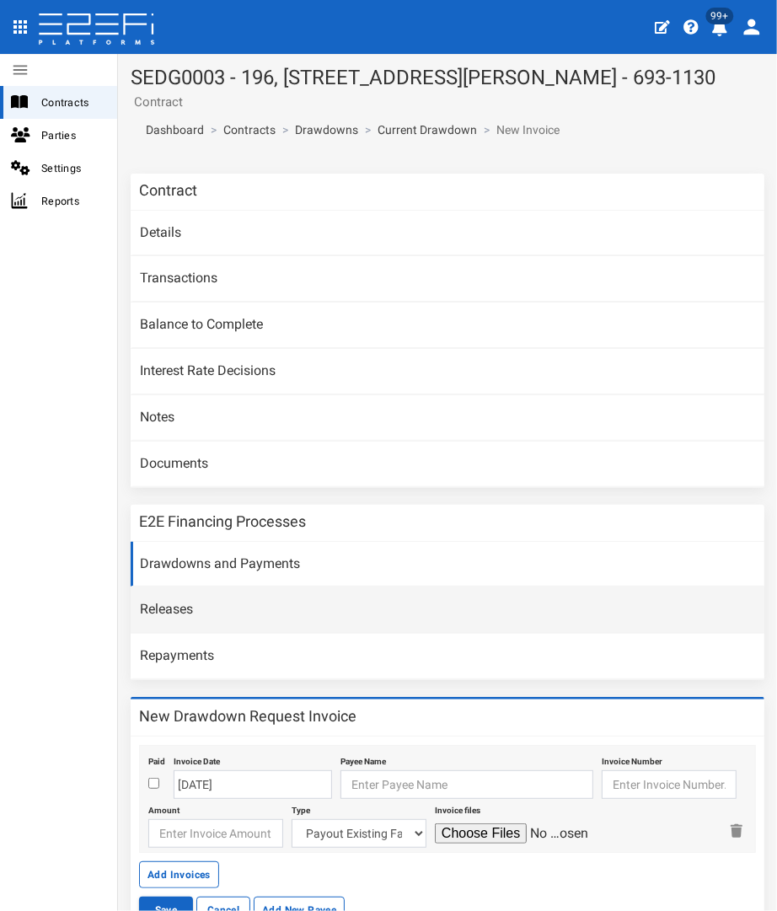
scroll to position [96, 0]
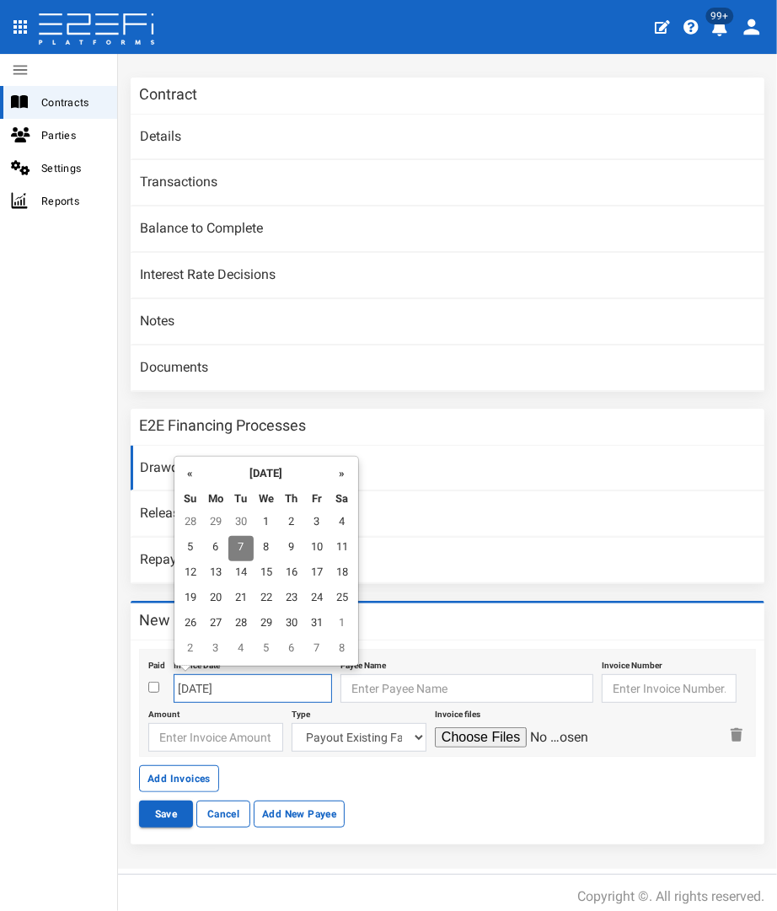
click at [201, 687] on input "[DATE]" at bounding box center [253, 688] width 158 height 29
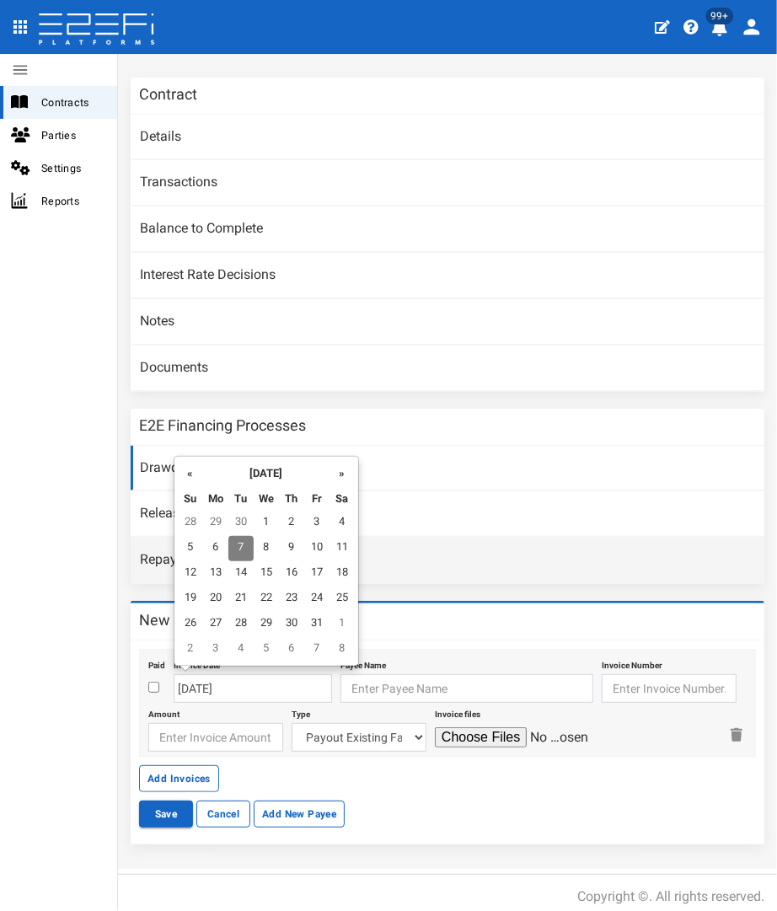
click at [243, 545] on td "7" at bounding box center [240, 548] width 25 height 25
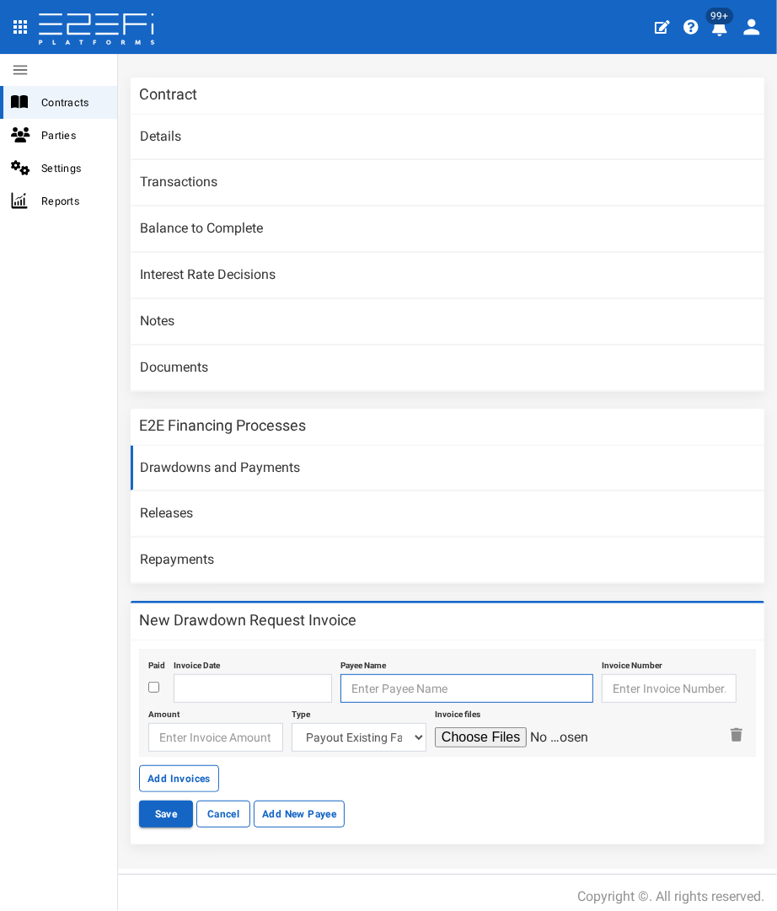
drag, startPoint x: 357, startPoint y: 683, endPoint x: 358, endPoint y: 672, distance: 11.0
click at [363, 674] on input "text" at bounding box center [466, 688] width 253 height 29
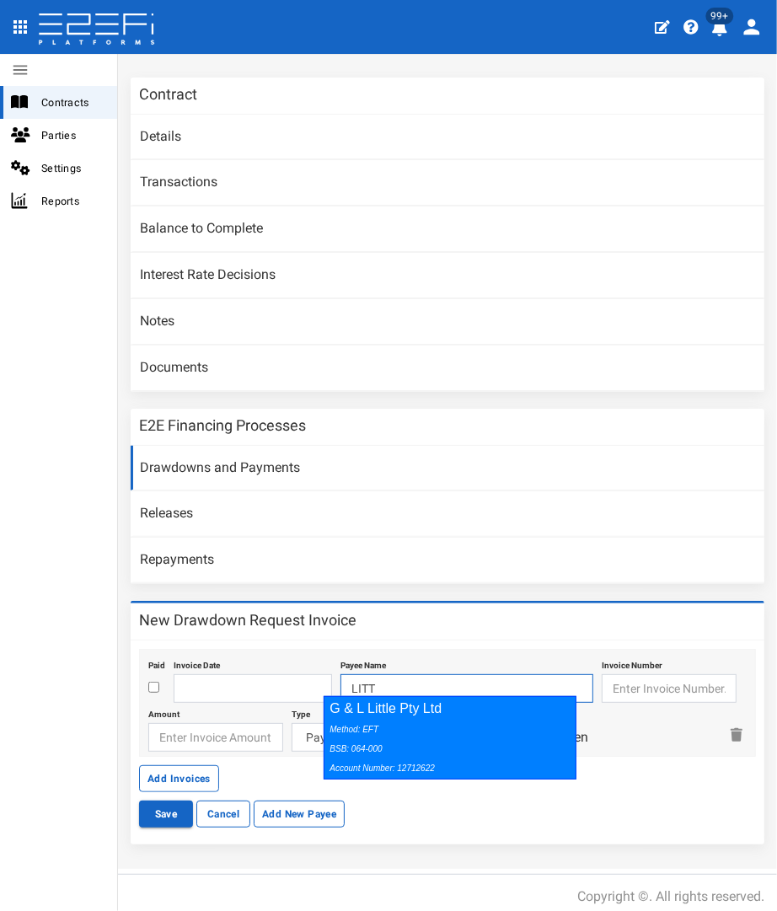
click at [361, 723] on div "Method: EFT BSB: 064-000 Account Number: 12712622" at bounding box center [445, 748] width 233 height 58
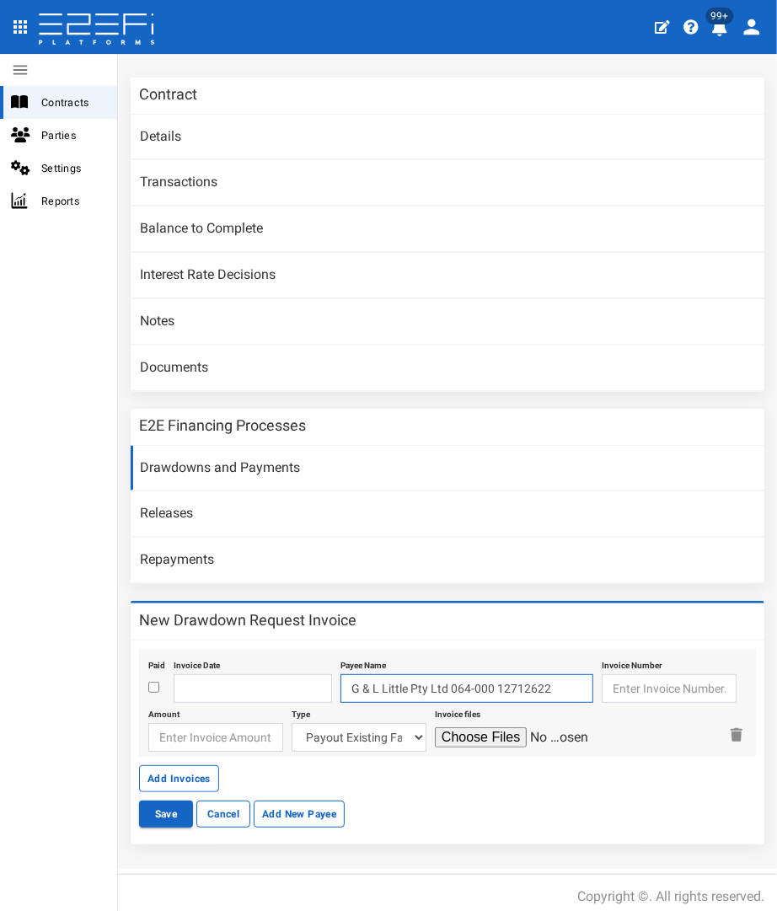
type input "G & L Little Pty Ltd 064-000 12712622"
click at [650, 688] on input "text" at bounding box center [669, 688] width 135 height 29
type input "1800"
click at [176, 723] on input "number" at bounding box center [215, 737] width 135 height 29
type input "6340.50"
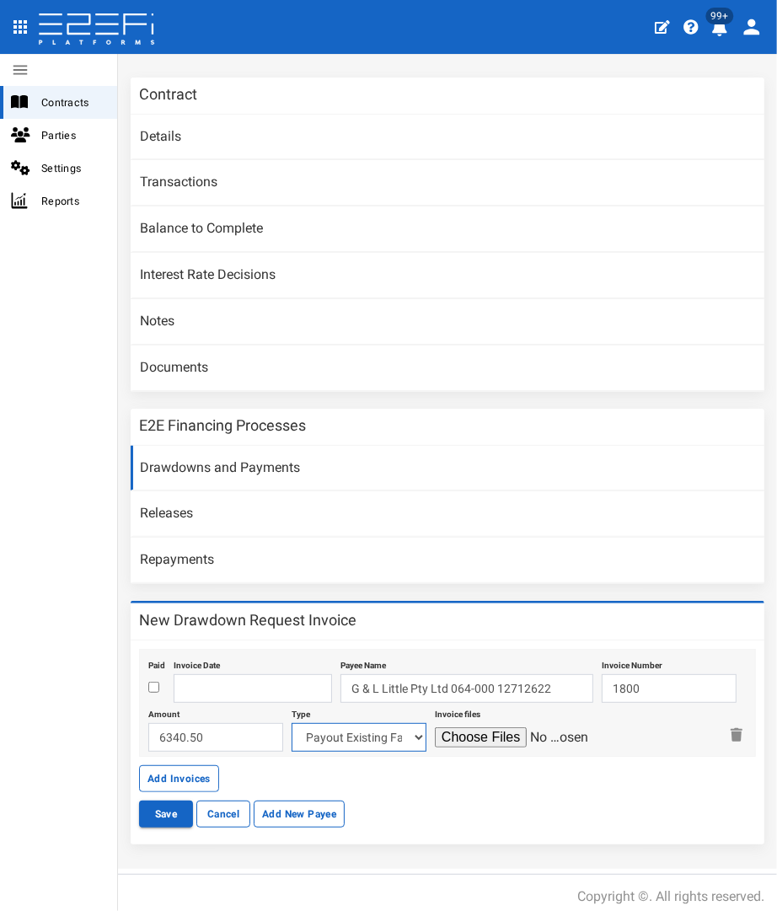
click at [349, 724] on select "Payout Existing Facility Bcc Maintenance Uu Maintenance Civils Demolition Fenci…" at bounding box center [359, 737] width 135 height 29
select select "Fencing~70~CIVIL WORKS"
click at [292, 723] on select "Payout Existing Facility Bcc Maintenance Uu Maintenance Civils Demolition Fenci…" at bounding box center [359, 737] width 135 height 29
click at [454, 727] on input "file" at bounding box center [515, 737] width 160 height 20
type input "C:\fakepath\LITTLE 1800.pdf"
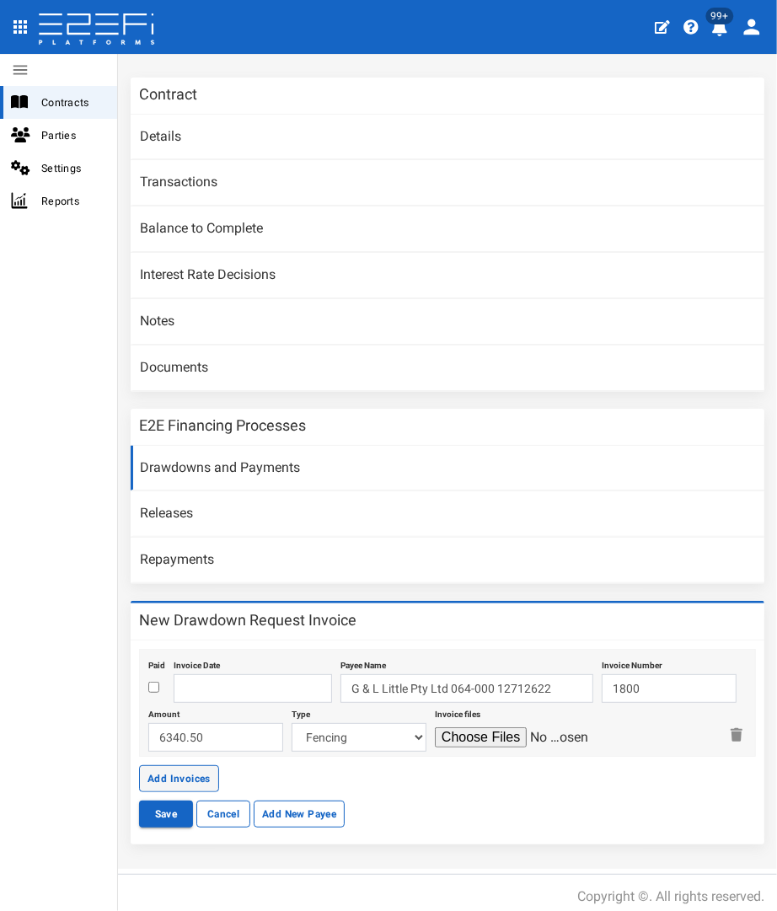
click at [180, 767] on button "Add Invoices" at bounding box center [179, 778] width 80 height 27
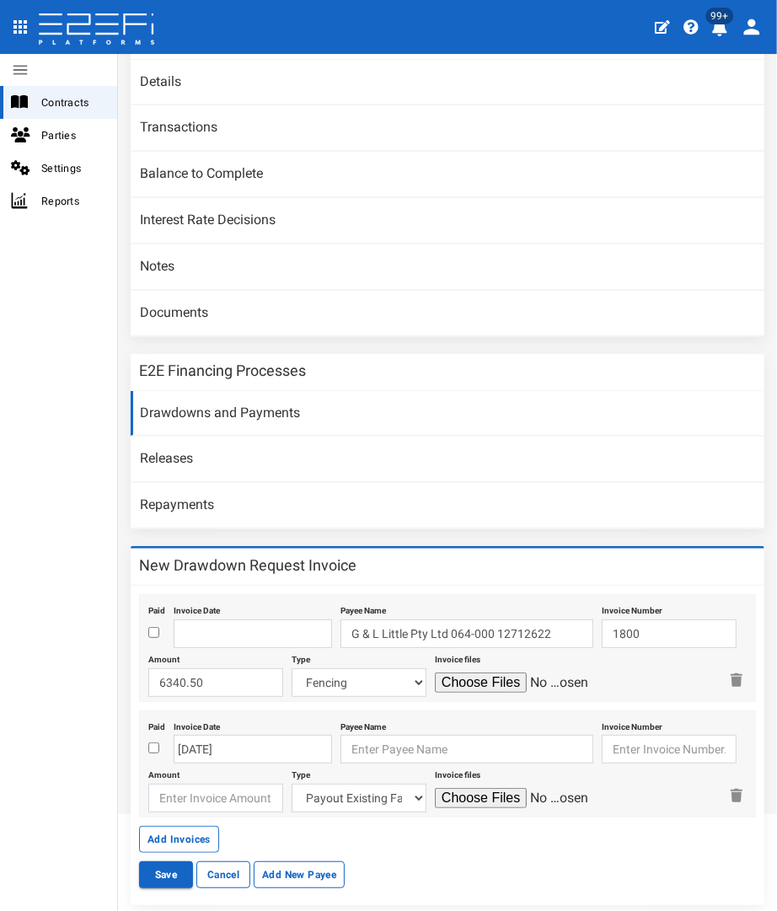
scroll to position [190, 0]
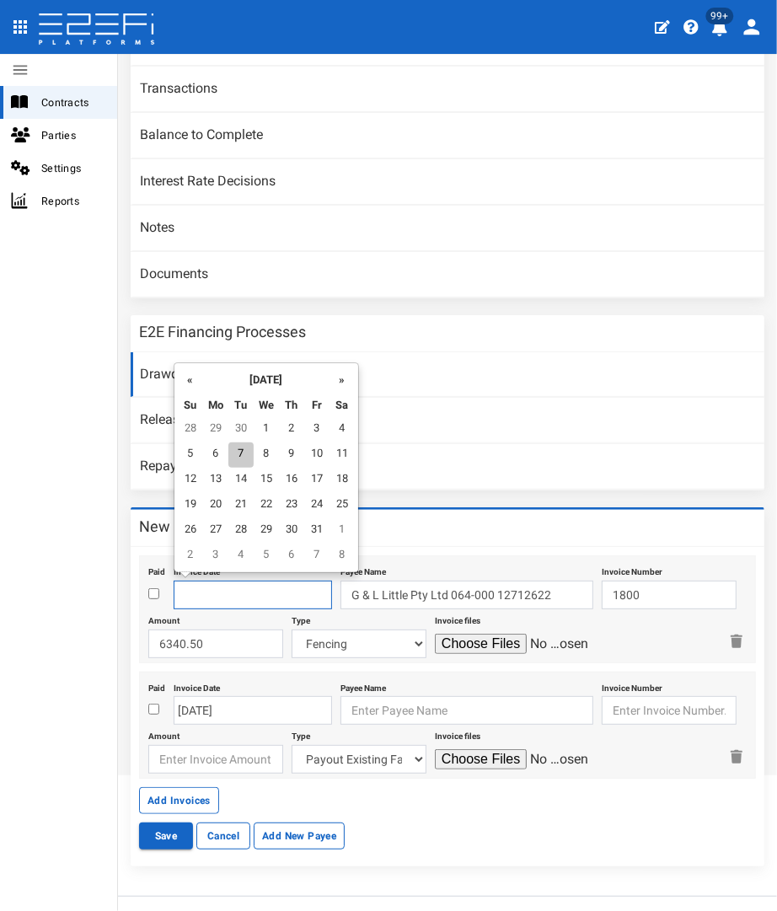
click at [214, 591] on input "text" at bounding box center [253, 595] width 158 height 29
click at [243, 447] on td "7" at bounding box center [240, 454] width 25 height 25
type input "07-10-2025"
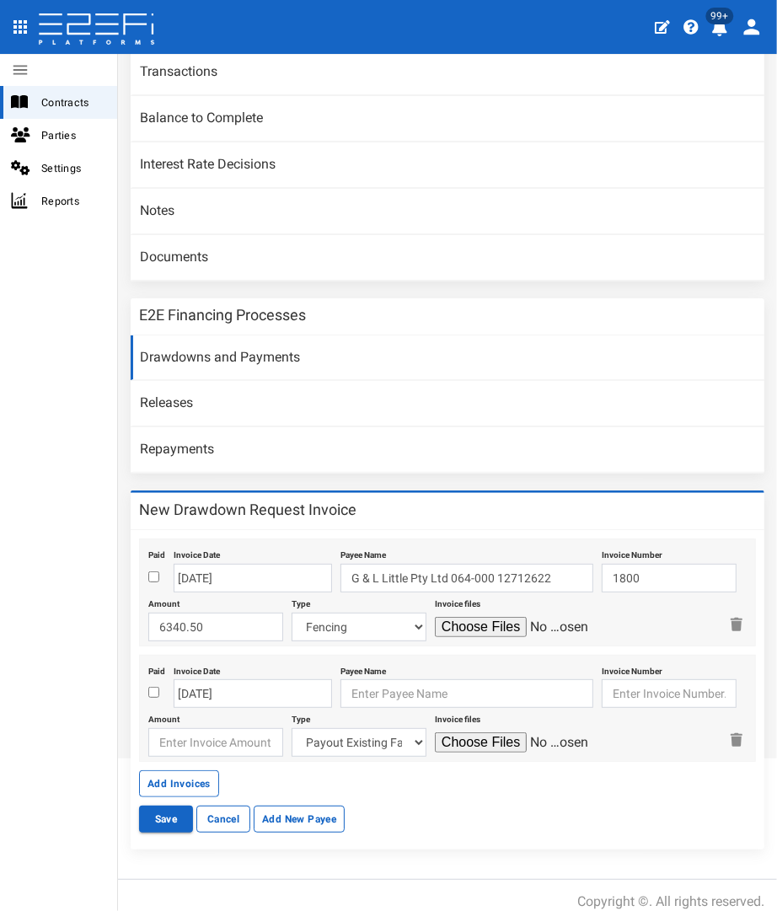
scroll to position [211, 0]
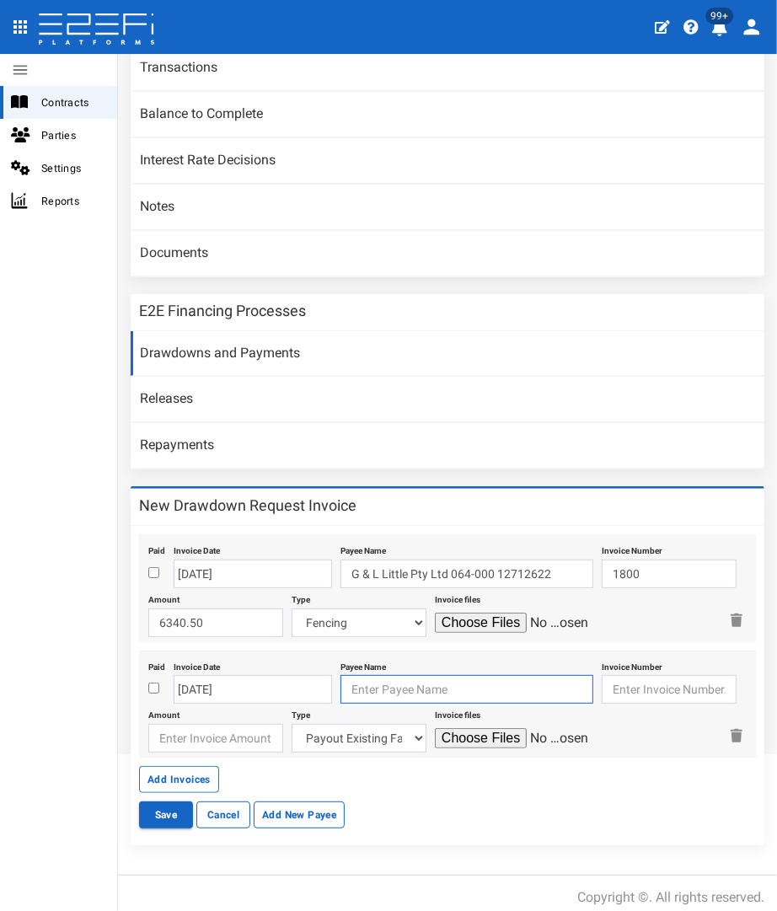
click at [362, 677] on input "text" at bounding box center [466, 689] width 253 height 29
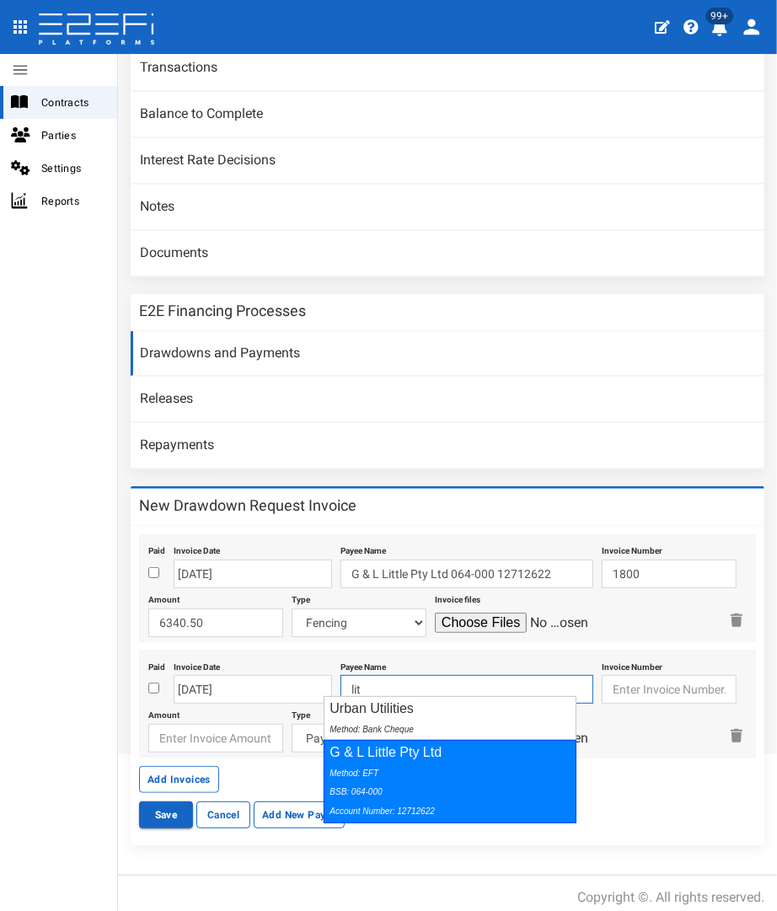
drag, startPoint x: 385, startPoint y: 773, endPoint x: 474, endPoint y: 751, distance: 91.3
click at [388, 773] on div "Method: EFT BSB: 064-000 Account Number: 12712622" at bounding box center [445, 791] width 233 height 58
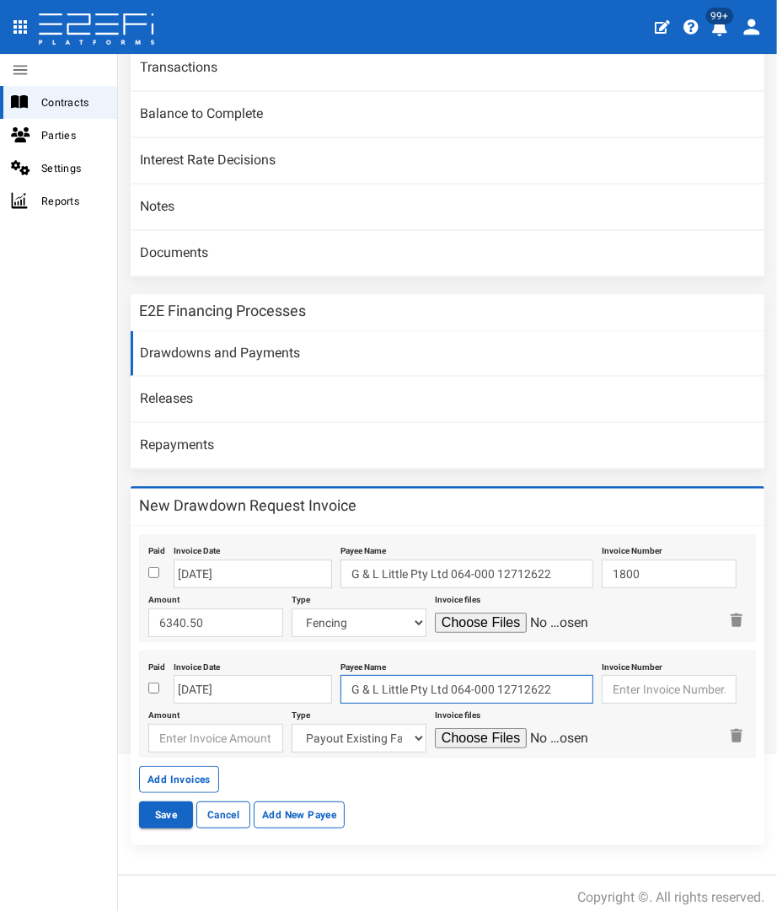
type input "G & L Little Pty Ltd 064-000 12712622"
click at [664, 675] on input "text" at bounding box center [669, 689] width 135 height 29
type input "1801"
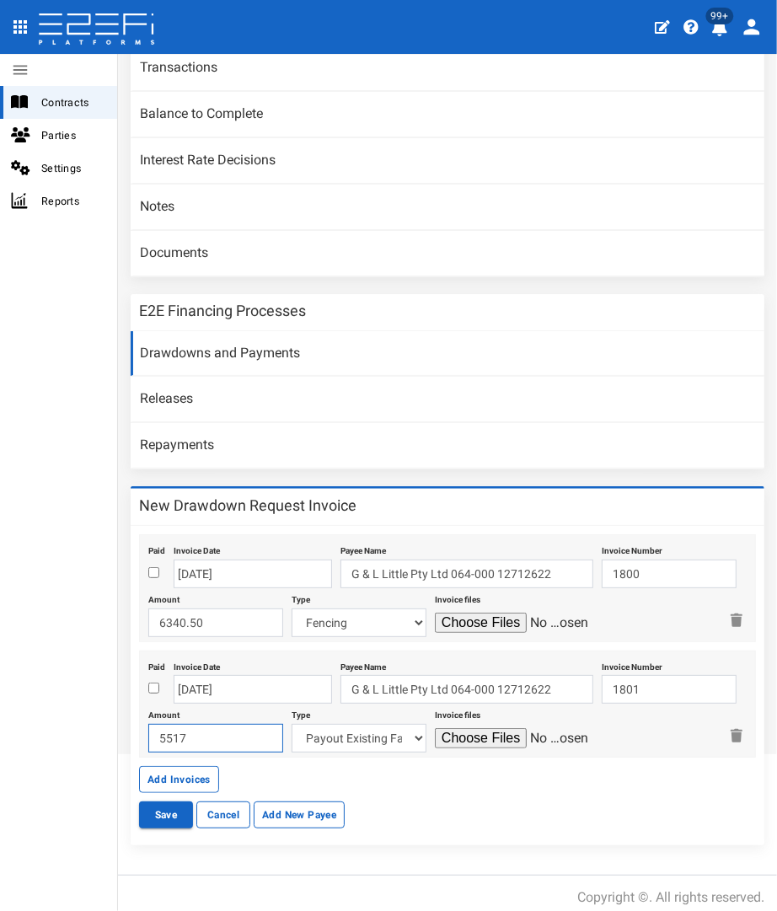
type input "5517"
select select "Fencing~70~CIVIL WORKS"
click at [435, 728] on input "file" at bounding box center [515, 738] width 160 height 20
type input "C:\fakepath\LITTLE 1801.pdf"
click at [153, 807] on button "Save" at bounding box center [166, 814] width 54 height 27
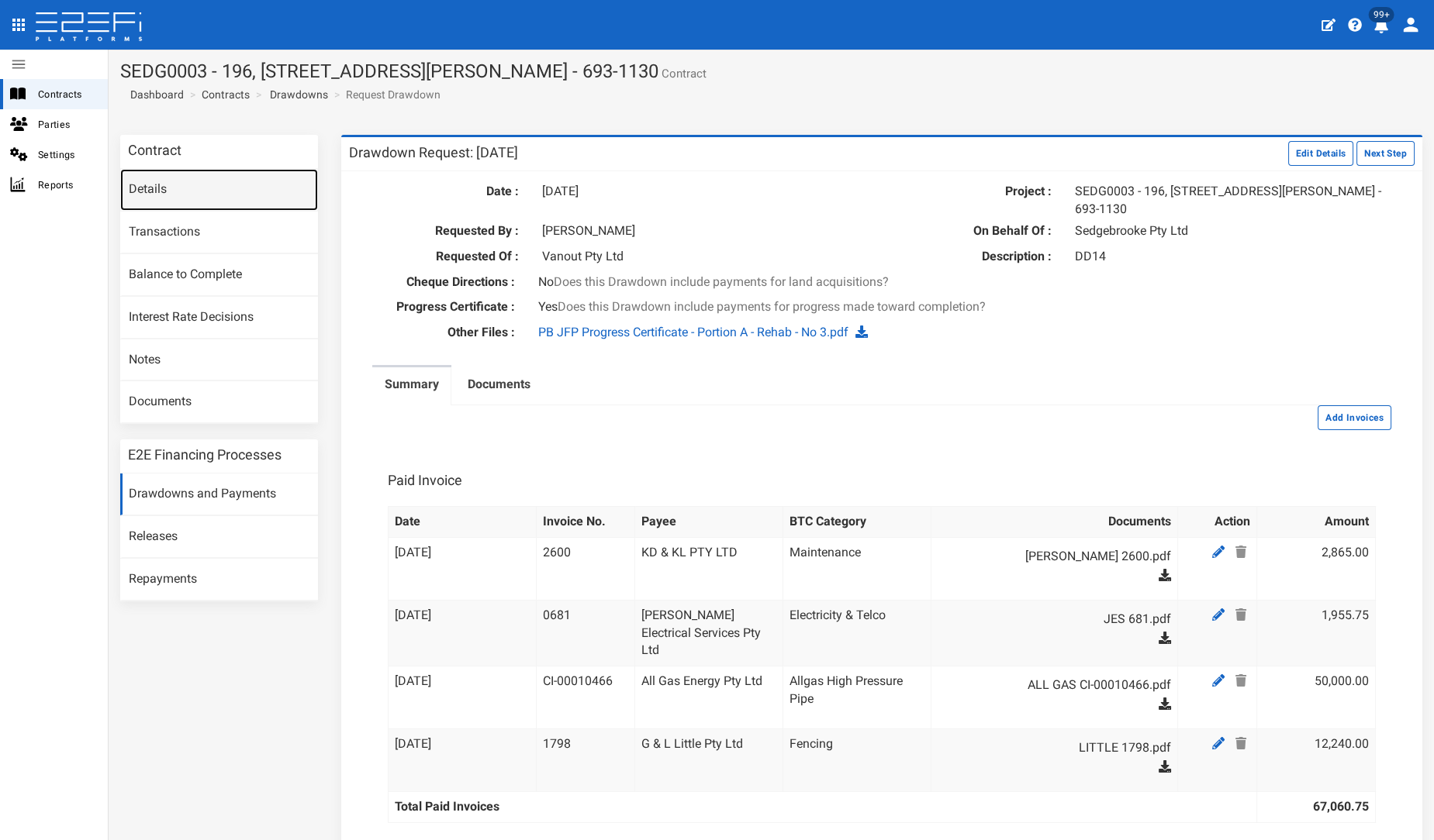
click at [138, 195] on link "Details" at bounding box center [219, 190] width 198 height 41
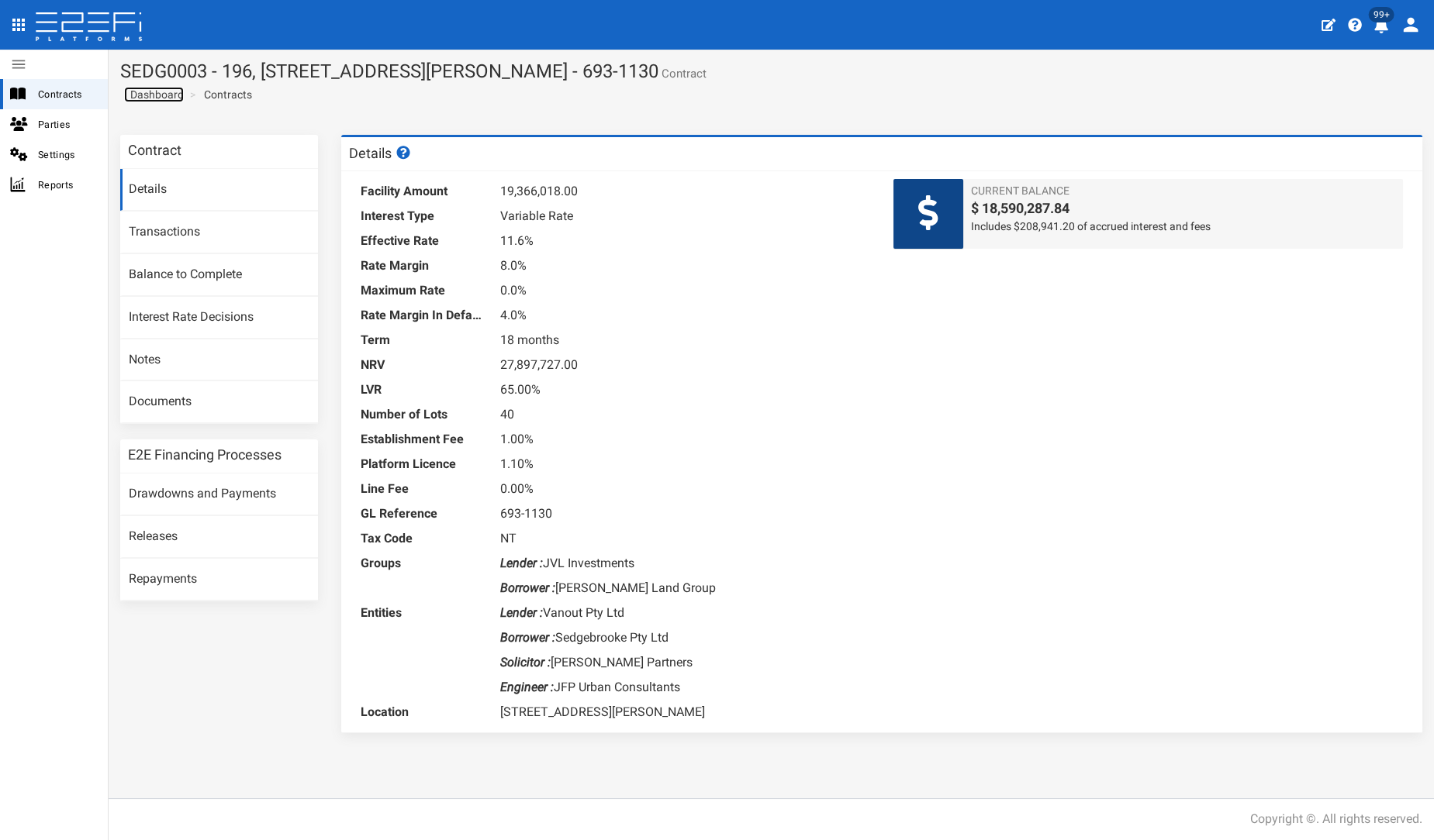
drag, startPoint x: 168, startPoint y: 91, endPoint x: 176, endPoint y: 91, distance: 8.0
click at [168, 91] on span "Dashboard" at bounding box center [154, 94] width 60 height 12
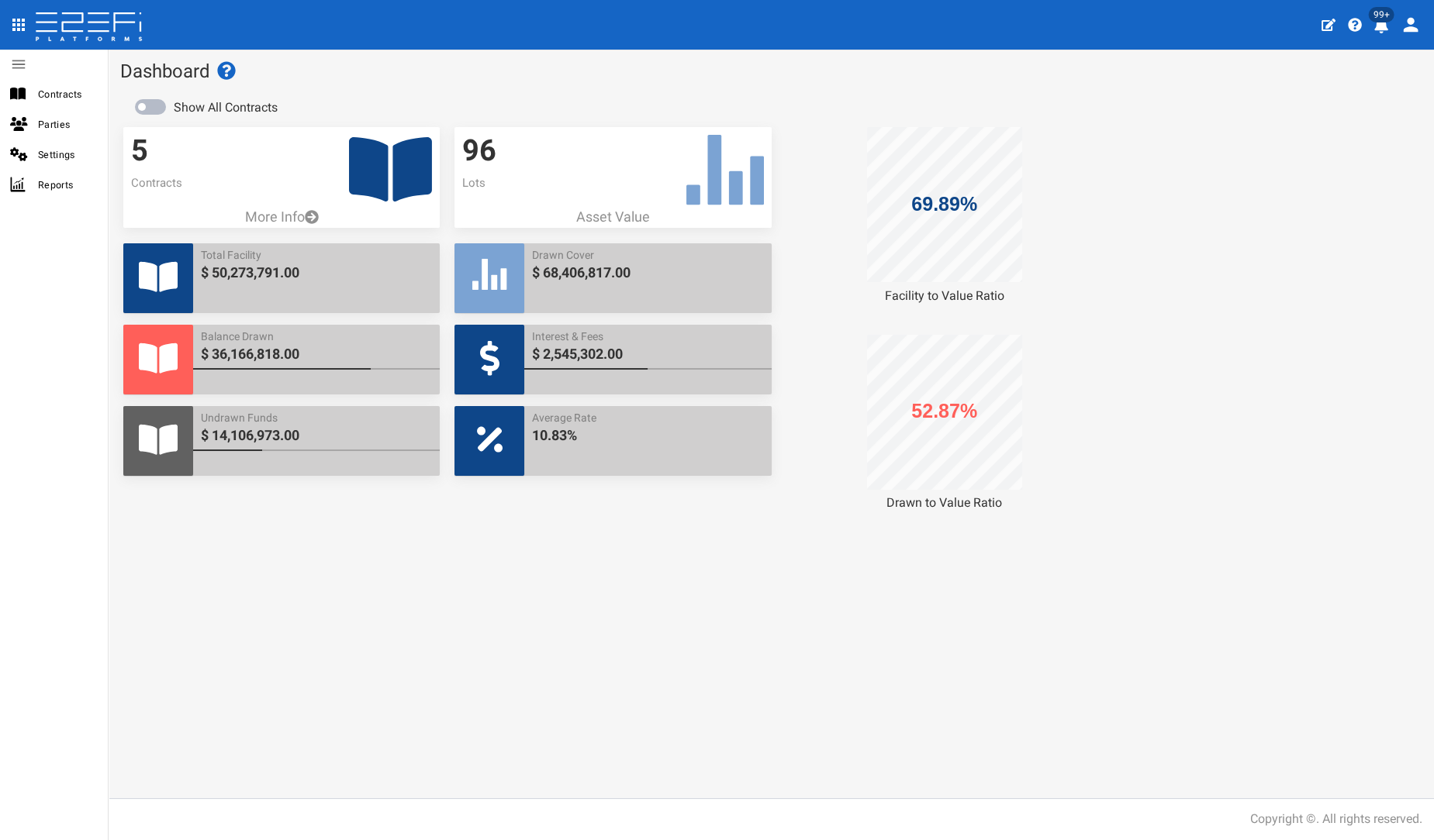
click at [374, 179] on icon at bounding box center [390, 169] width 83 height 64
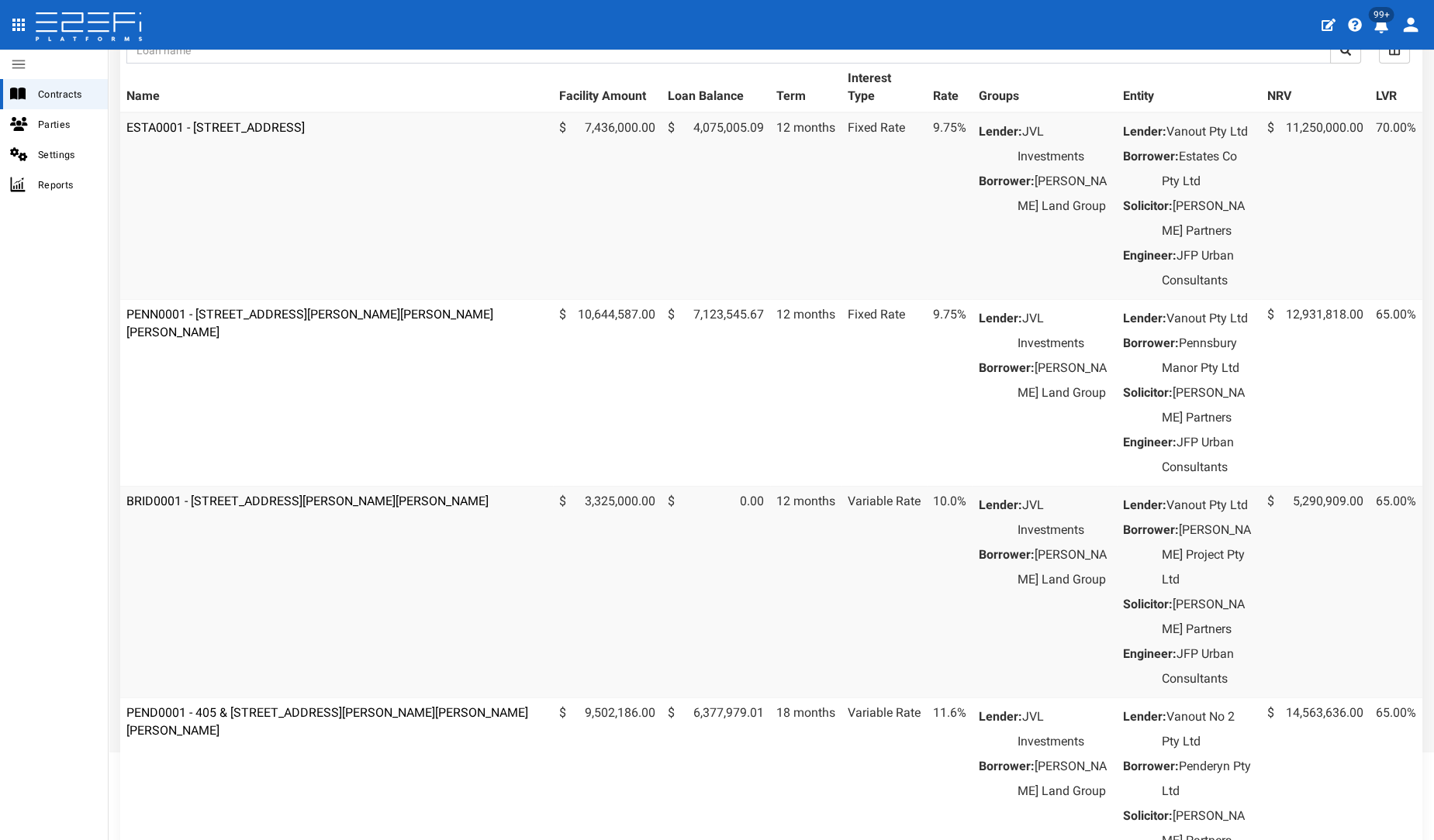
scroll to position [259, 0]
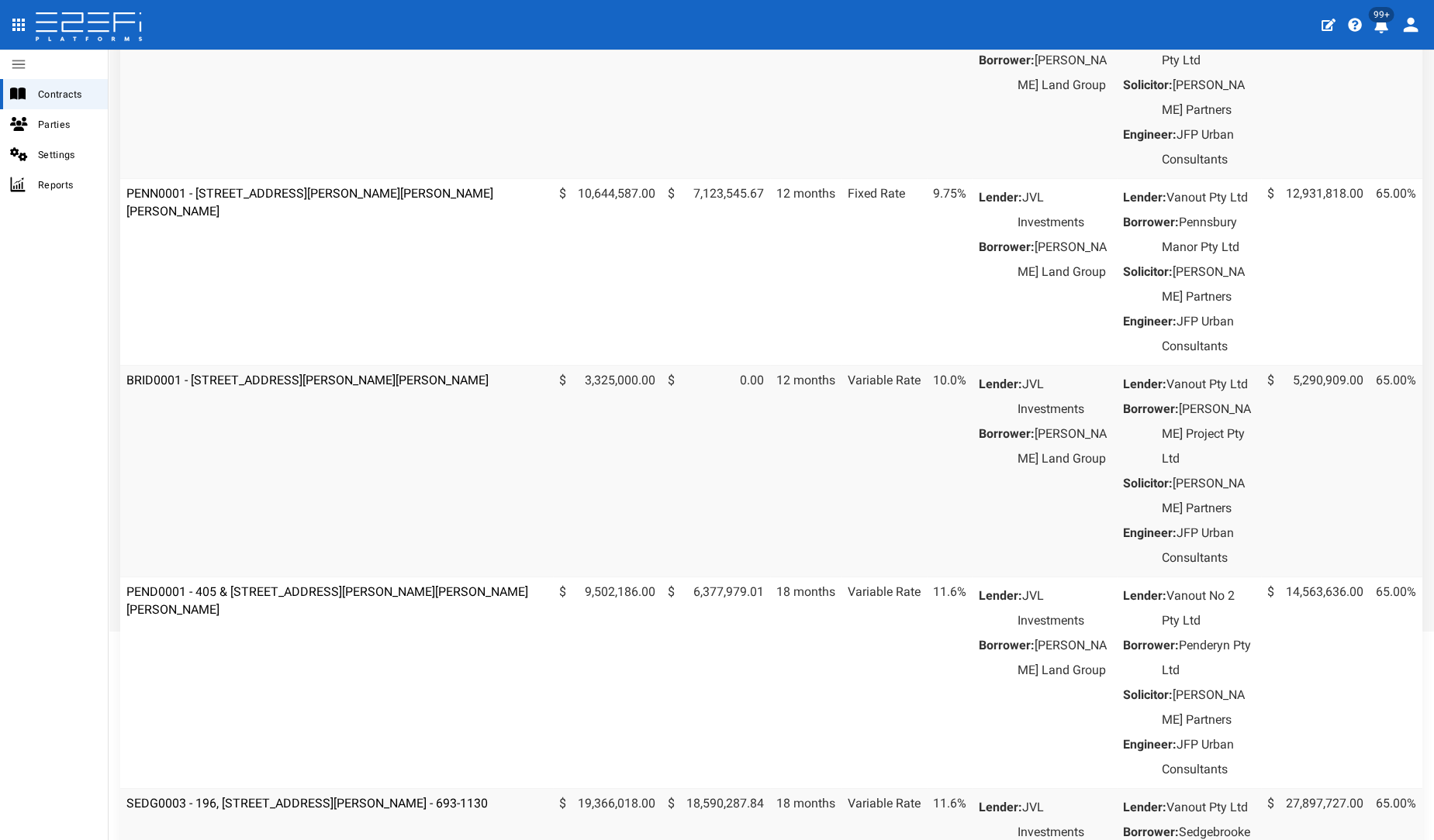
click at [273, 700] on td "PEND0001 - 405 & [STREET_ADDRESS][PERSON_NAME][PERSON_NAME][PERSON_NAME]" at bounding box center [337, 683] width 433 height 212
click at [244, 617] on link "PEND0001 - 405 & [STREET_ADDRESS][PERSON_NAME][PERSON_NAME][PERSON_NAME]" at bounding box center [327, 600] width 401 height 32
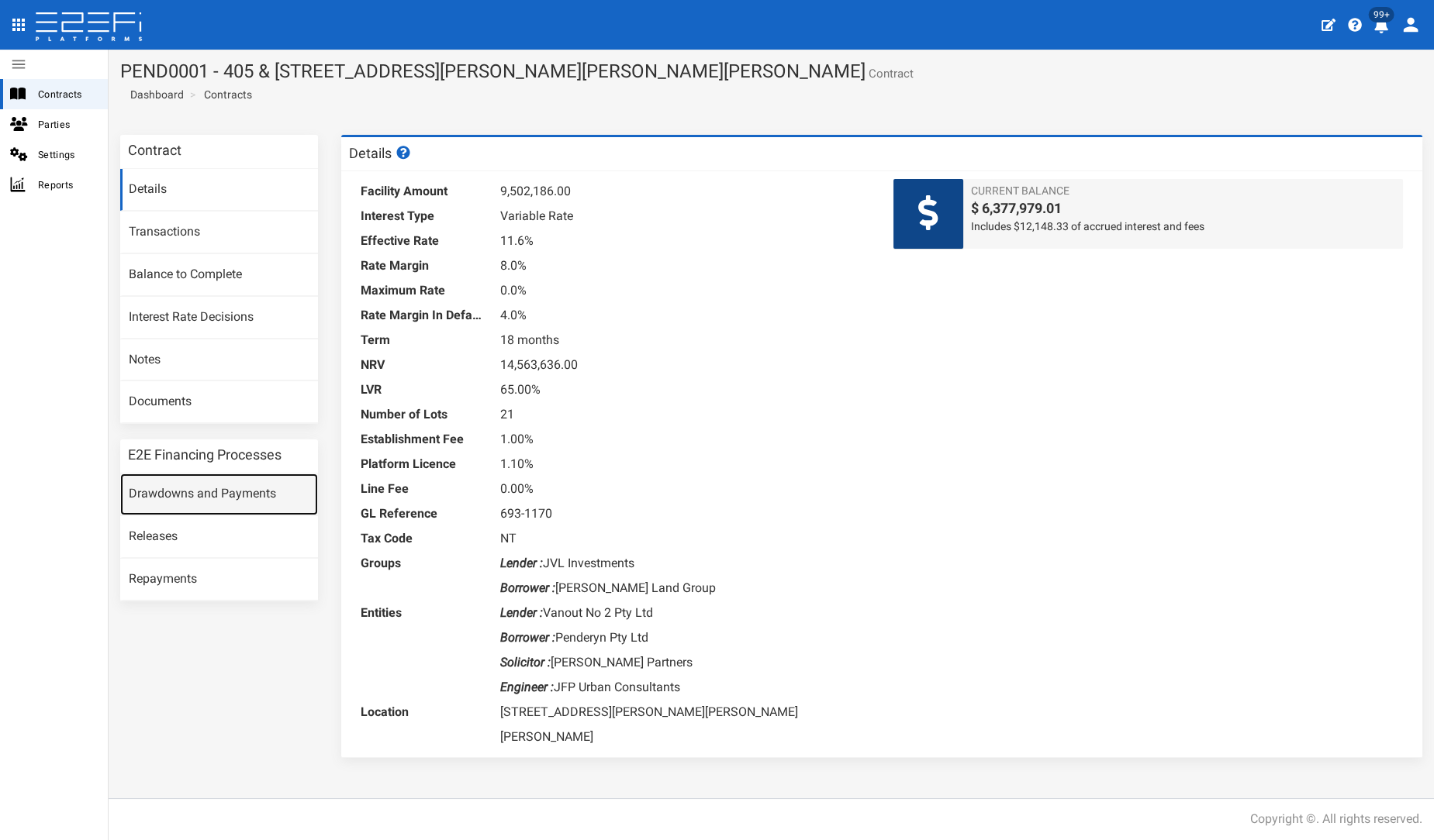
click at [222, 497] on link "Drawdowns and Payments" at bounding box center [219, 494] width 198 height 41
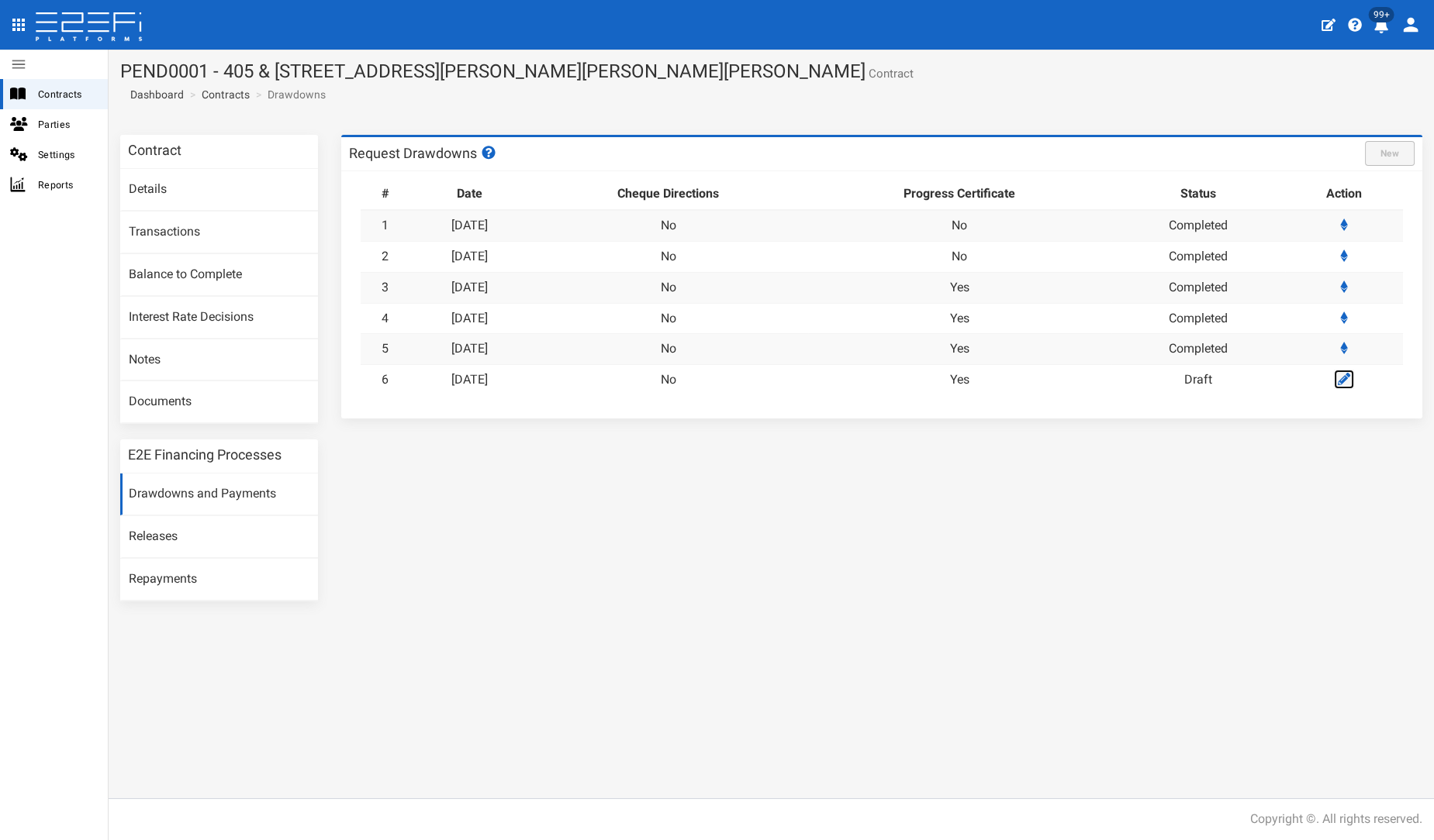
click at [1342, 386] on link at bounding box center [1344, 379] width 20 height 19
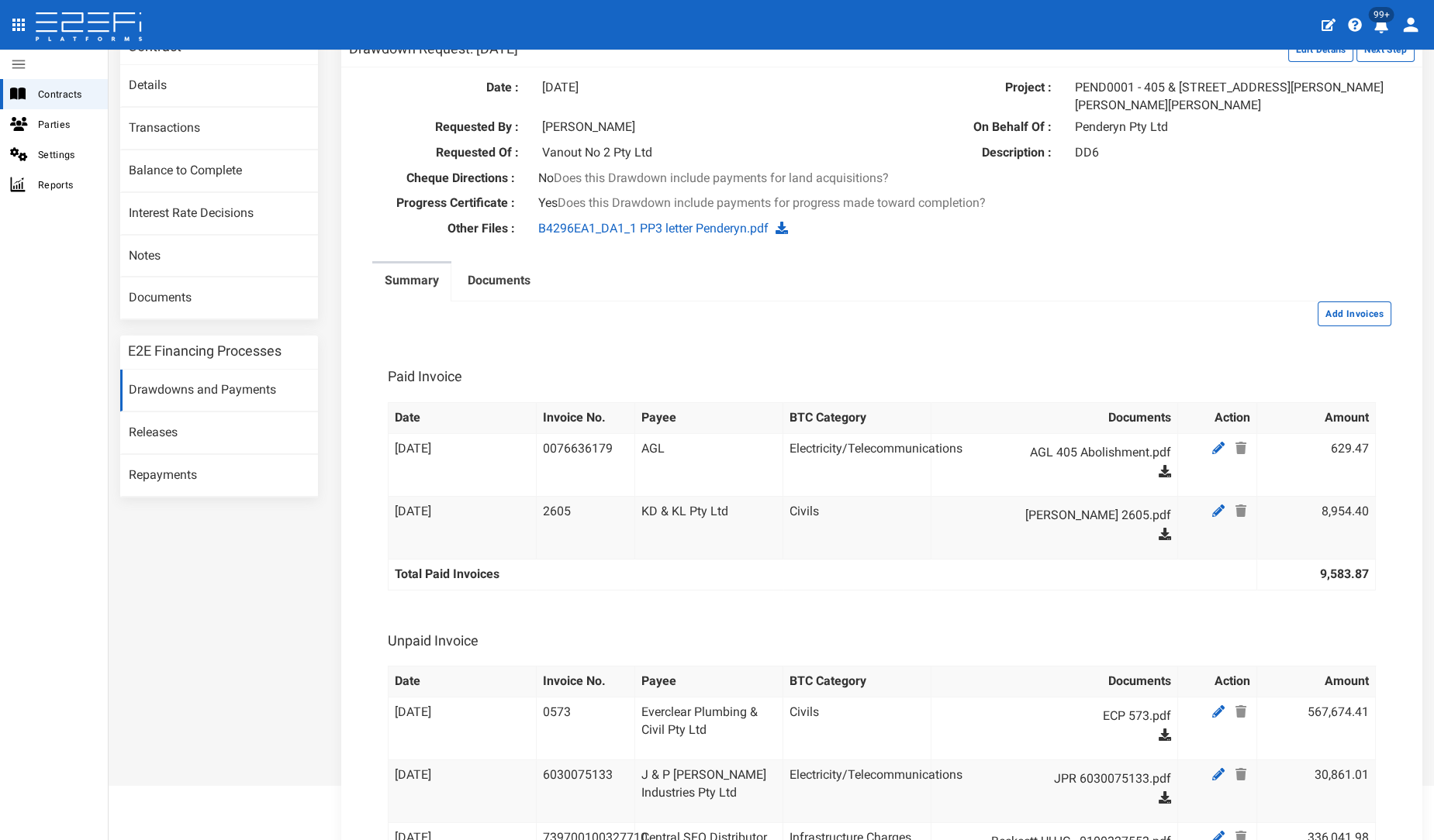
scroll to position [172, 0]
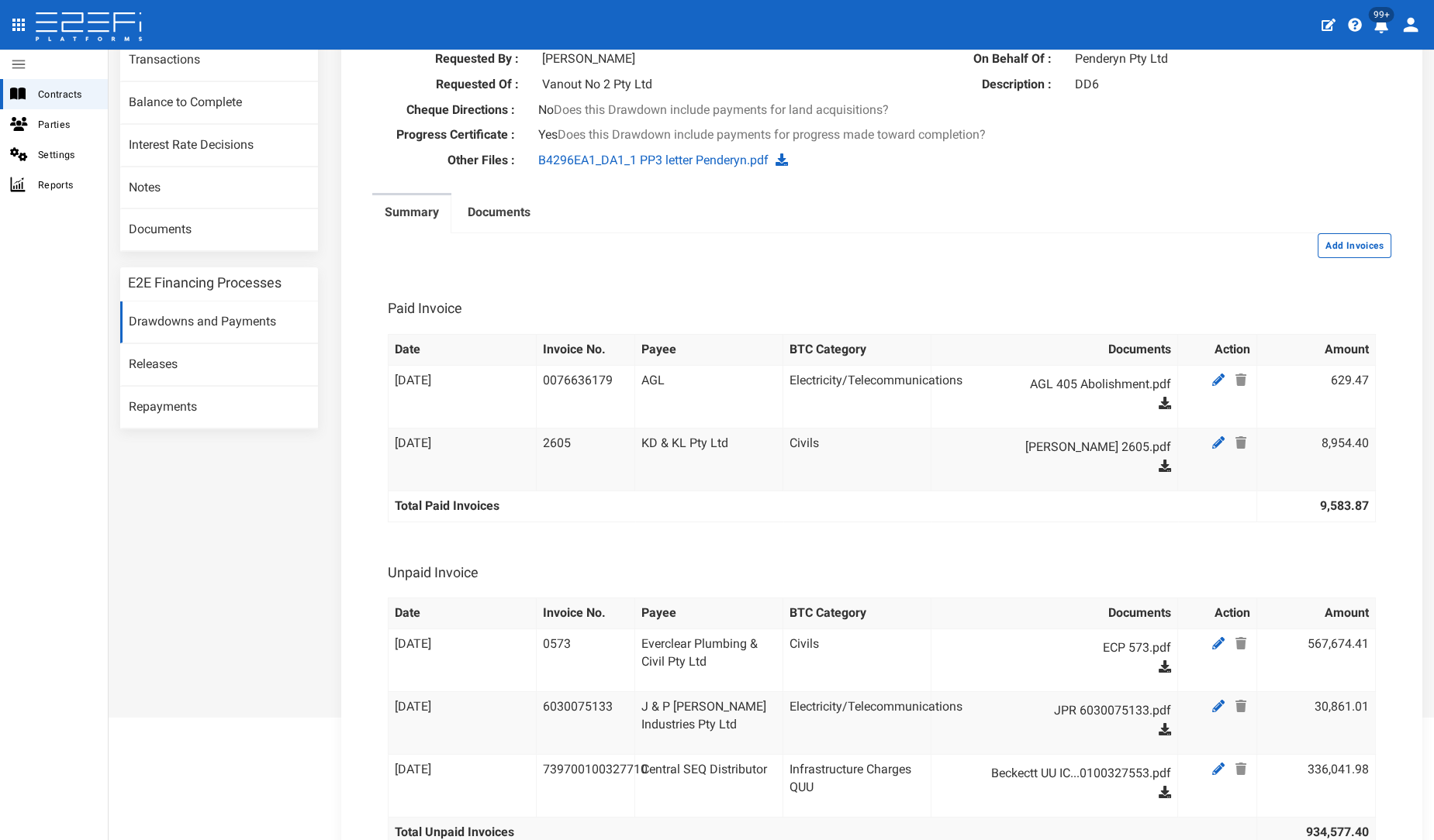
click at [1043, 259] on div "Summary Documents Add Invoices Paid Invoice Date Invoice No. Payee BTC Category…" at bounding box center [882, 675] width 1042 height 964
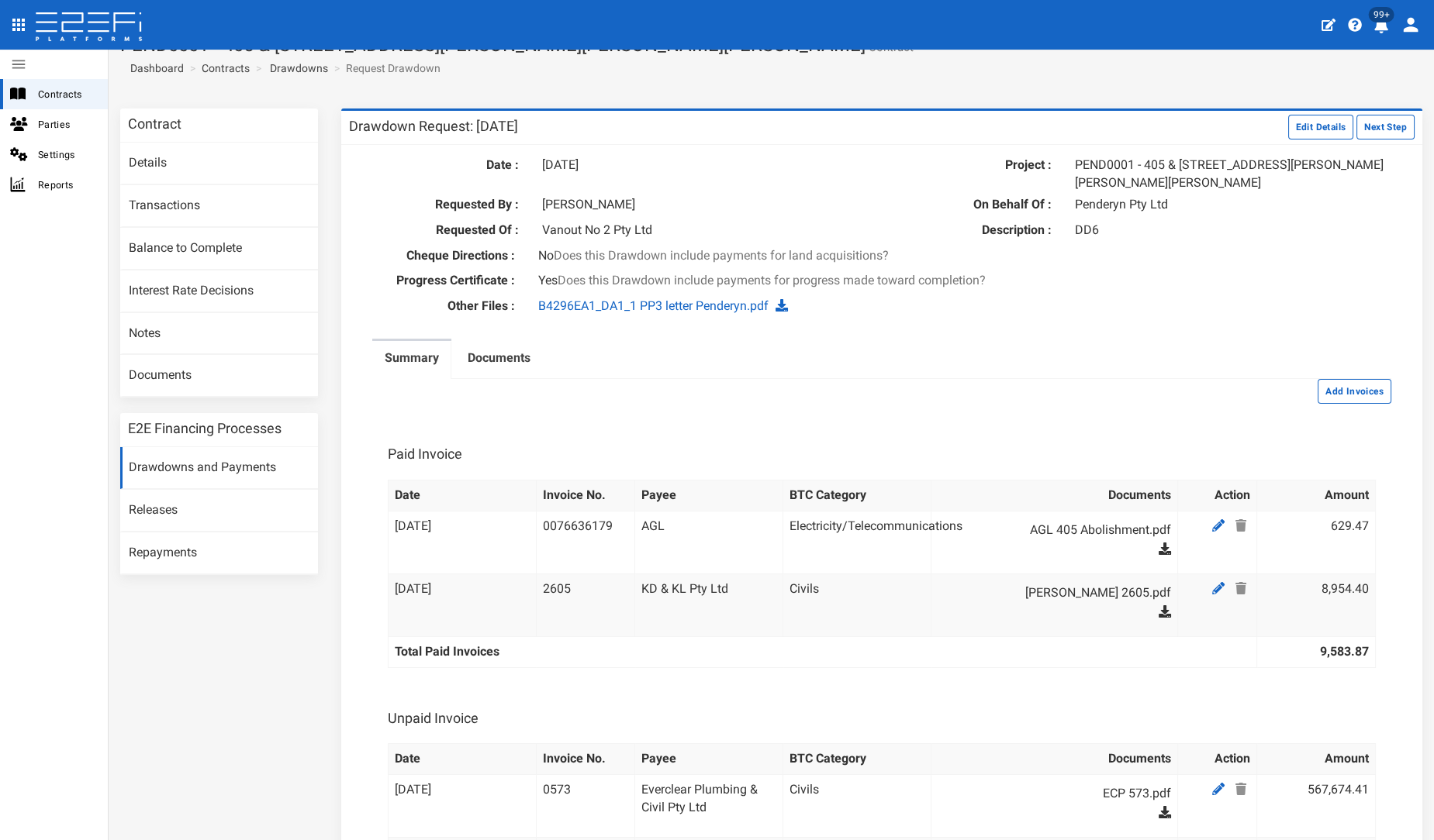
scroll to position [0, 0]
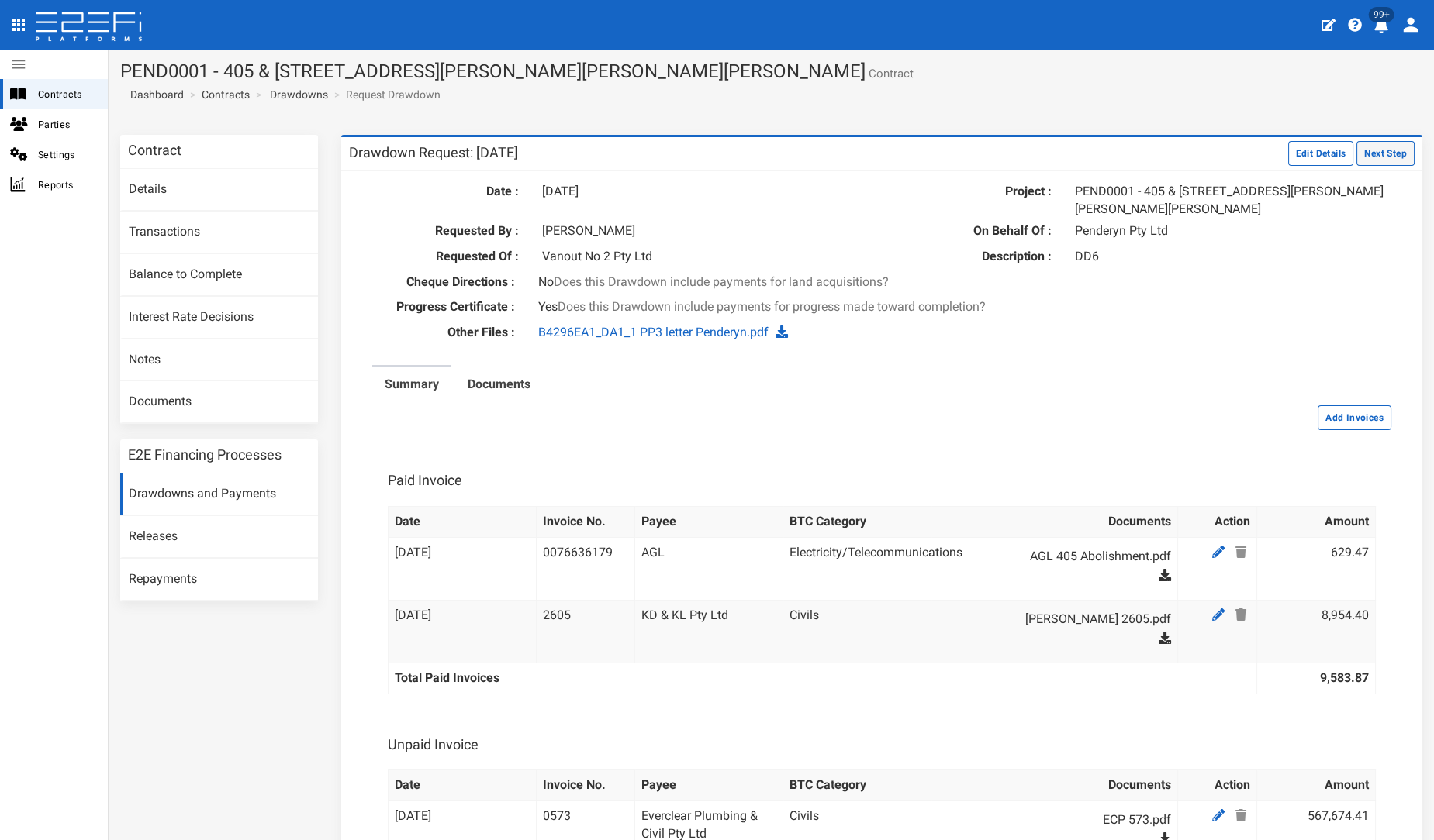
click at [1357, 151] on button "Next Step" at bounding box center [1385, 153] width 58 height 25
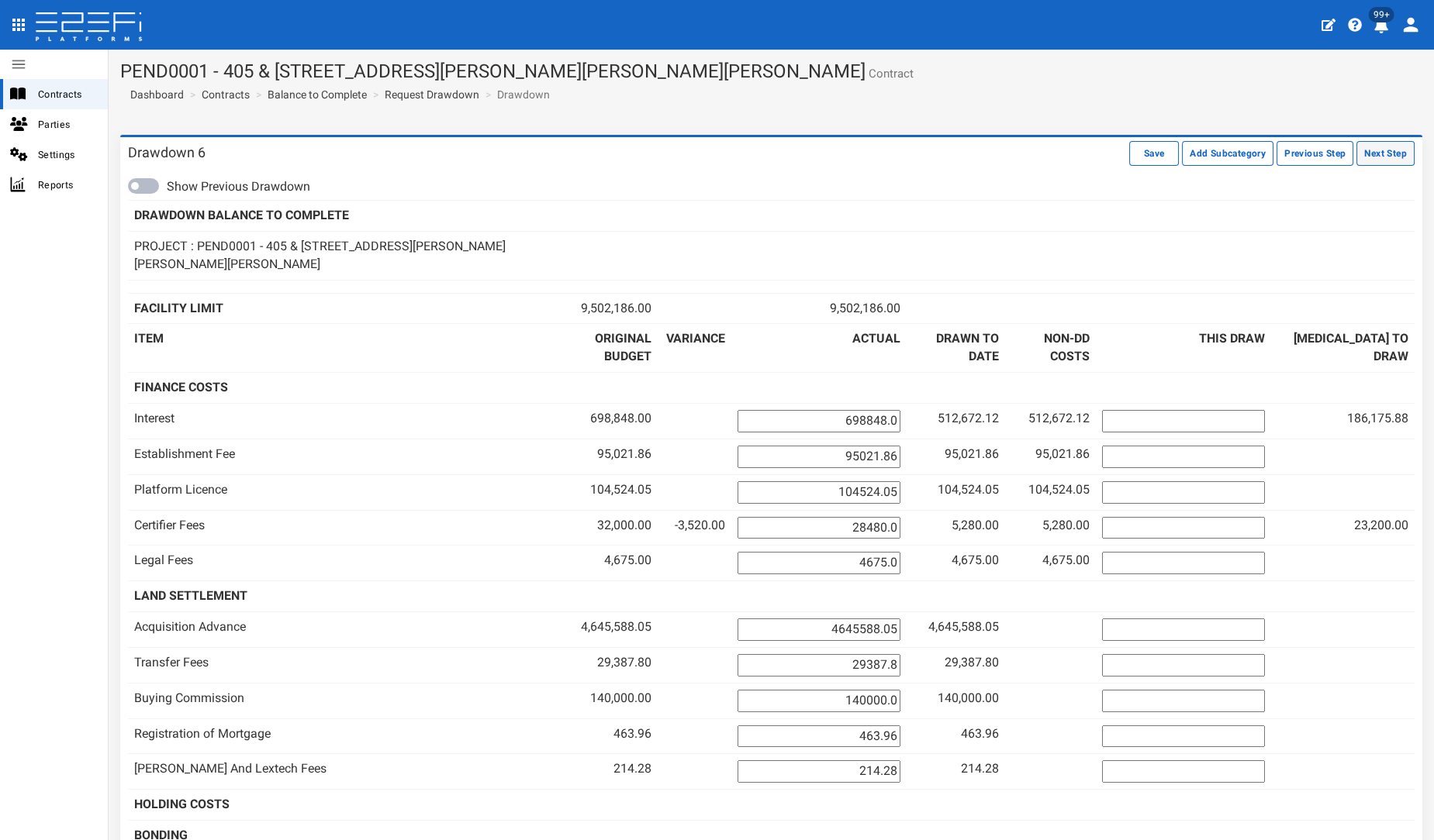
click at [1362, 154] on button "Next Step" at bounding box center [1385, 153] width 58 height 25
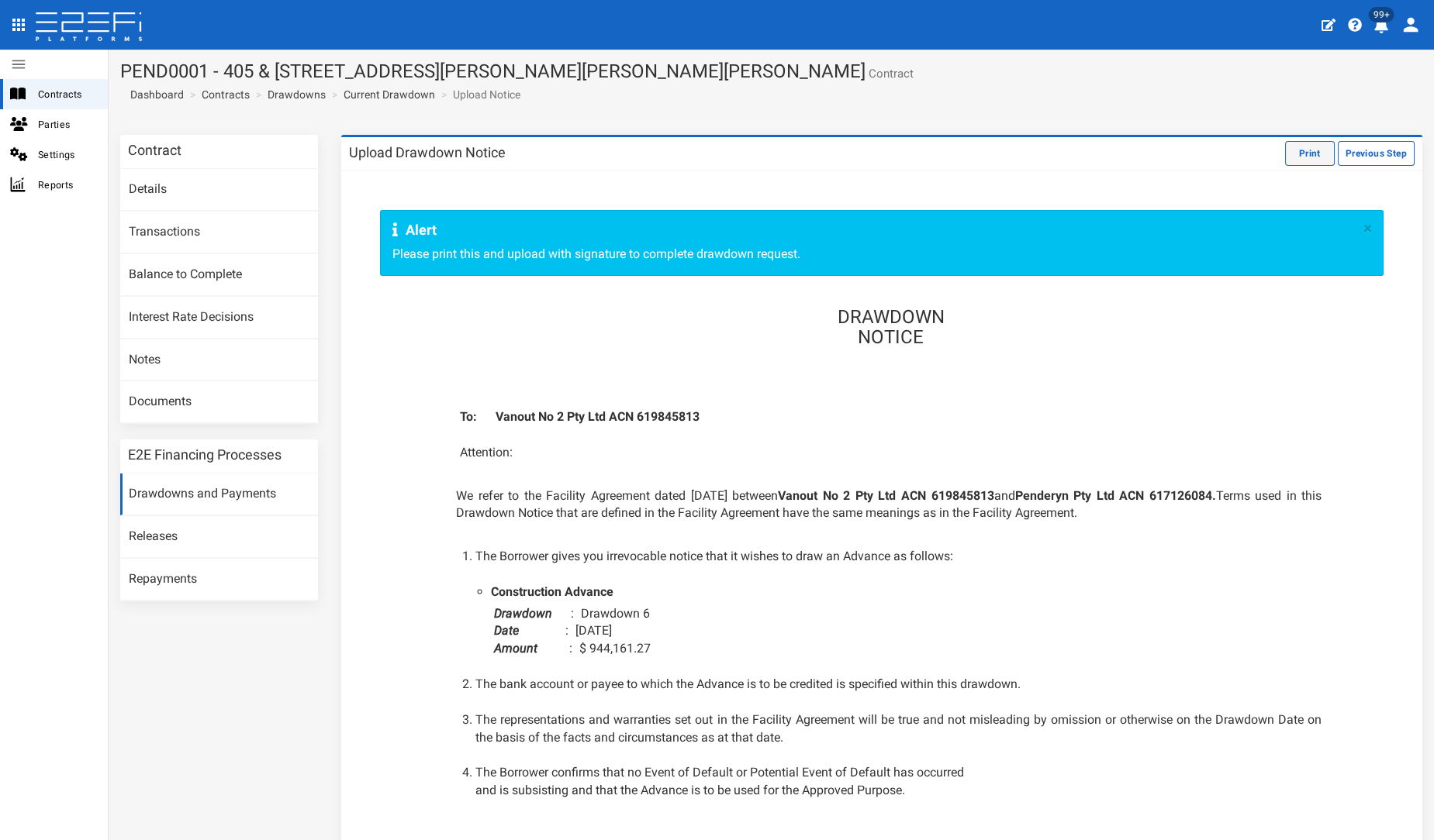
click at [1296, 155] on button "Print" at bounding box center [1310, 153] width 50 height 25
drag, startPoint x: 1162, startPoint y: 546, endPoint x: 1148, endPoint y: 525, distance: 25.2
click at [1162, 546] on div "DRAWDOWN NOTICE To: Vanout No 2 Pty Ltd ACN 619845813 Attention: We refer to th…" at bounding box center [881, 625] width 910 height 666
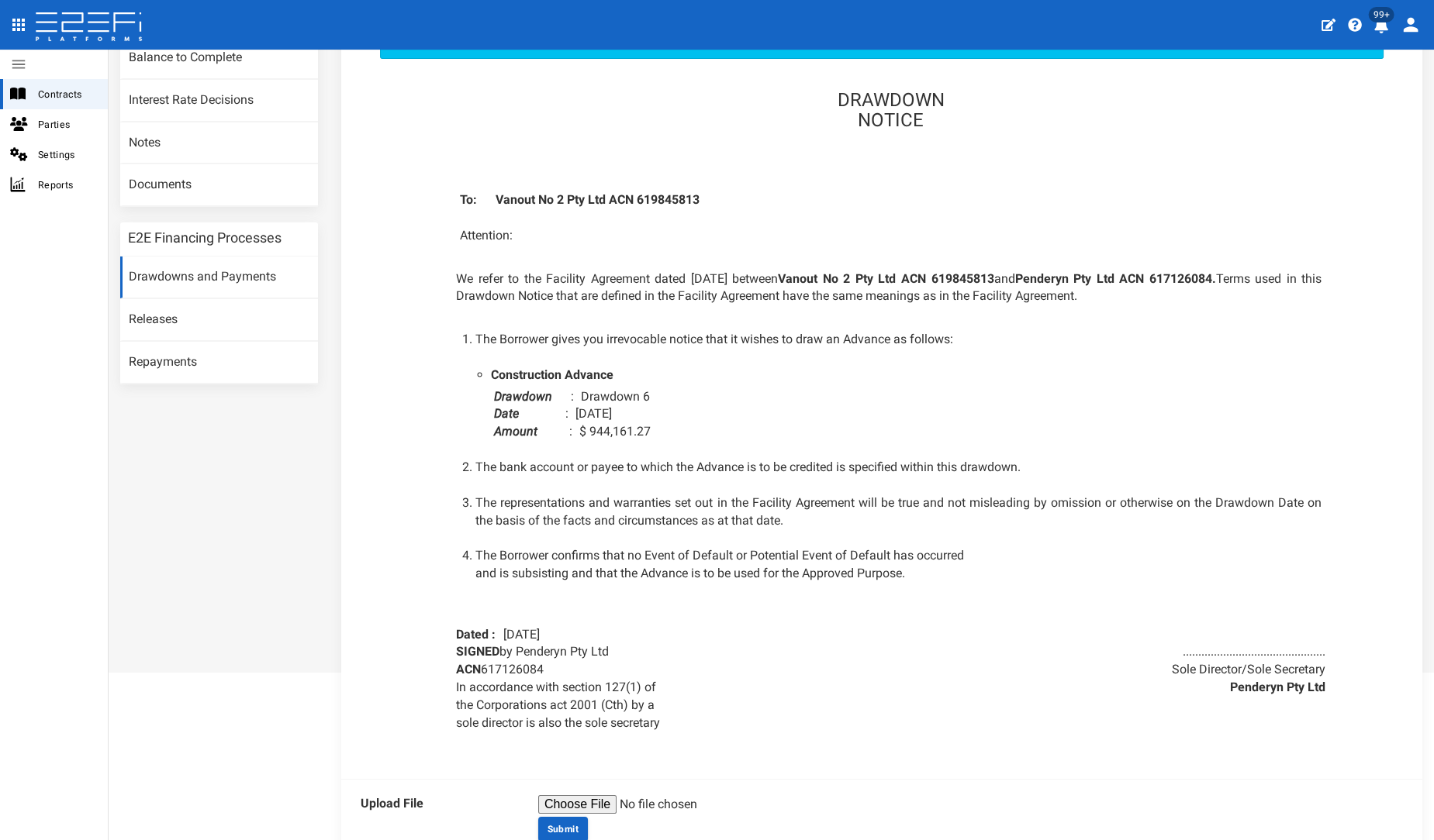
scroll to position [293, 0]
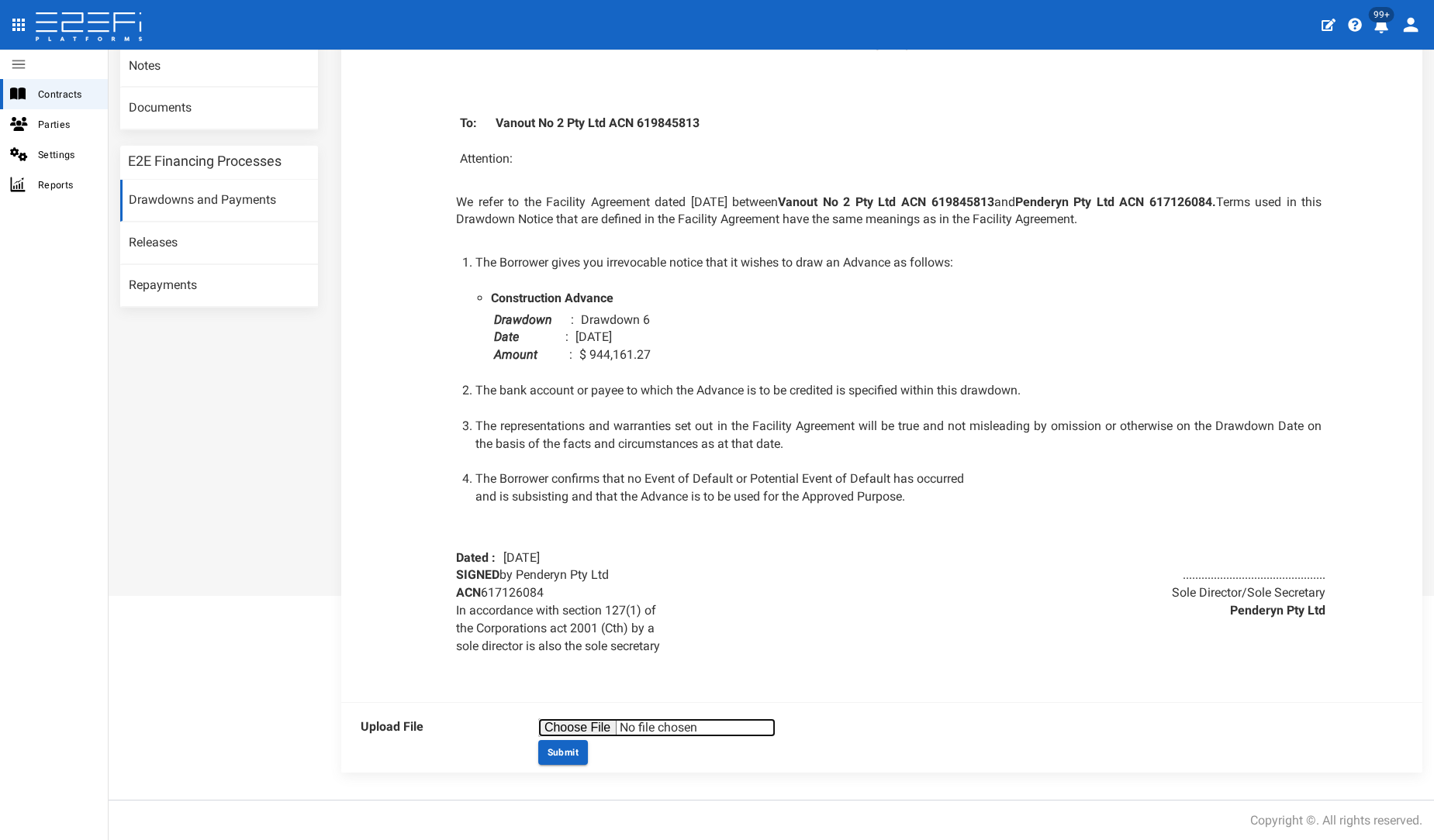
drag, startPoint x: 568, startPoint y: 721, endPoint x: 569, endPoint y: 708, distance: 13.0
click at [568, 710] on div "Upload File Submit" at bounding box center [882, 737] width 1081 height 71
click at [558, 712] on div "Upload File Submit" at bounding box center [882, 737] width 1081 height 71
click at [558, 715] on div "Upload File Submit" at bounding box center [882, 737] width 1081 height 71
click at [556, 716] on div "Upload File Submit" at bounding box center [882, 737] width 1081 height 71
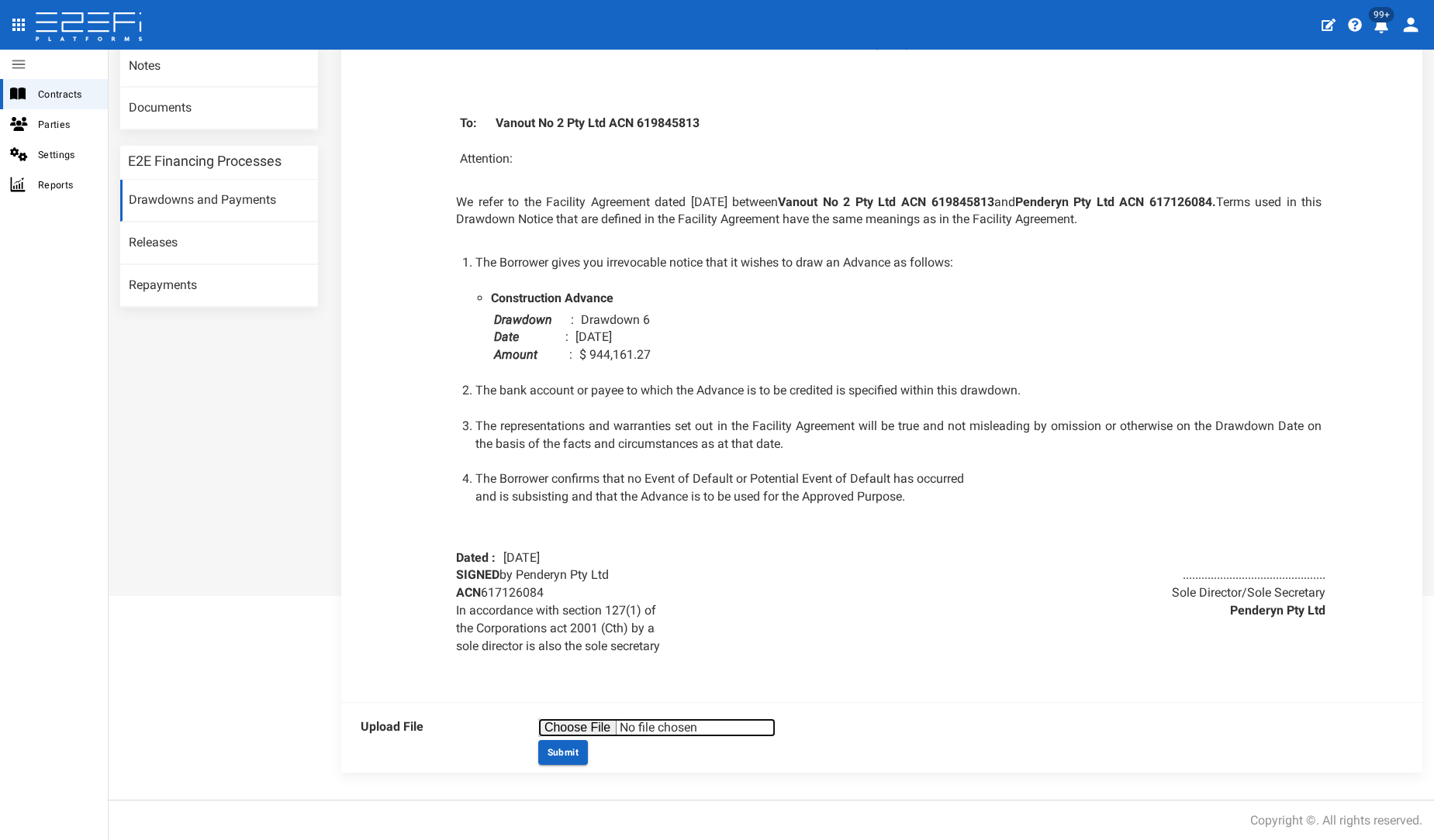
click at [554, 720] on input "file" at bounding box center [657, 728] width 237 height 18
type input "C:\fakepath\405 & 407 Beckett DD6.pdf"
click at [569, 755] on button "Submit" at bounding box center [563, 753] width 50 height 25
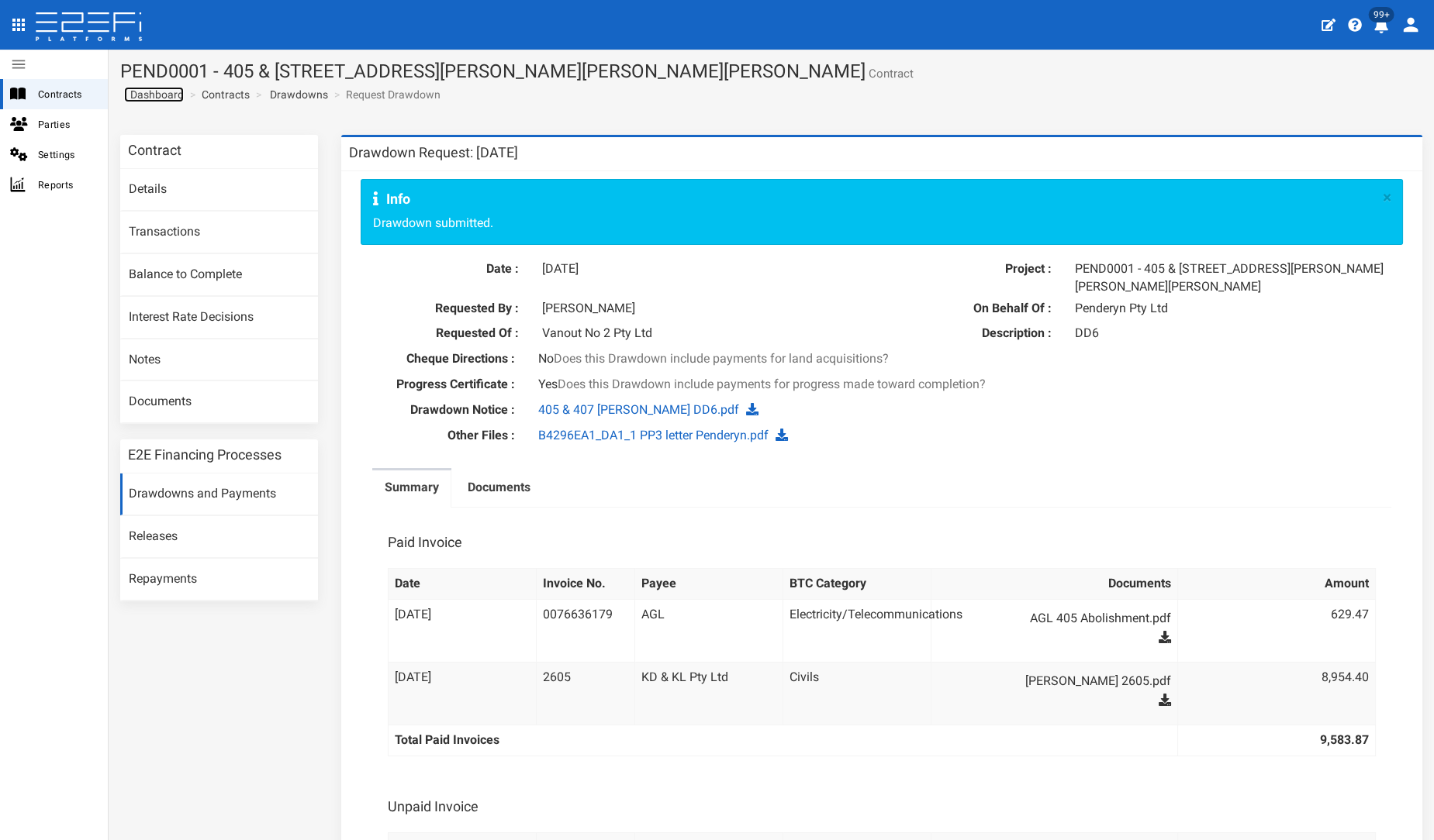
click at [157, 98] on span "Dashboard" at bounding box center [154, 94] width 60 height 12
